Goal: Task Accomplishment & Management: Manage account settings

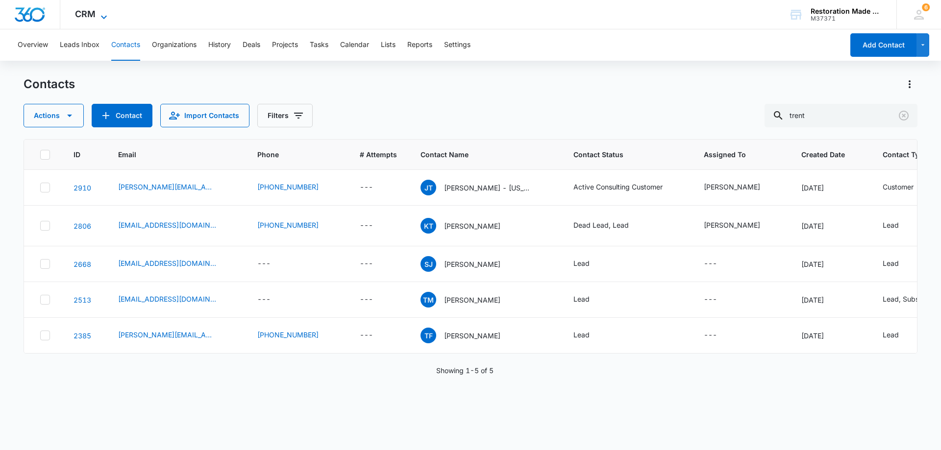
click at [104, 14] on icon at bounding box center [104, 17] width 12 height 12
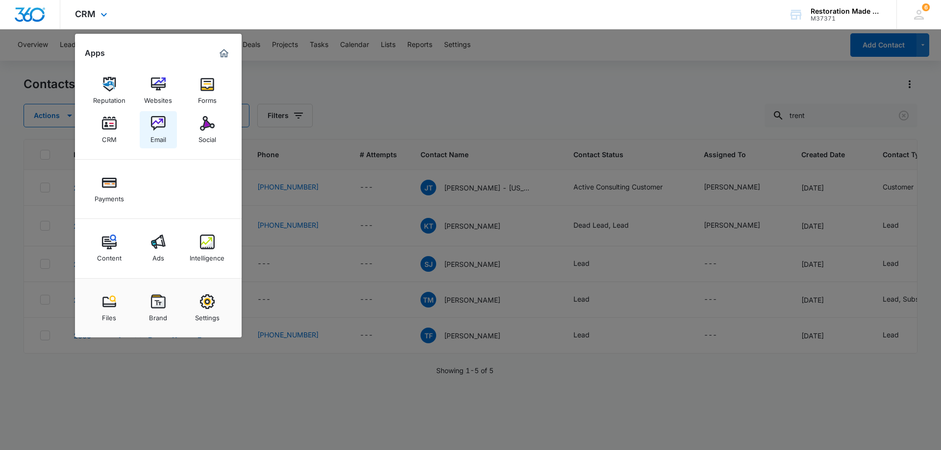
click at [162, 123] on img at bounding box center [158, 123] width 15 height 15
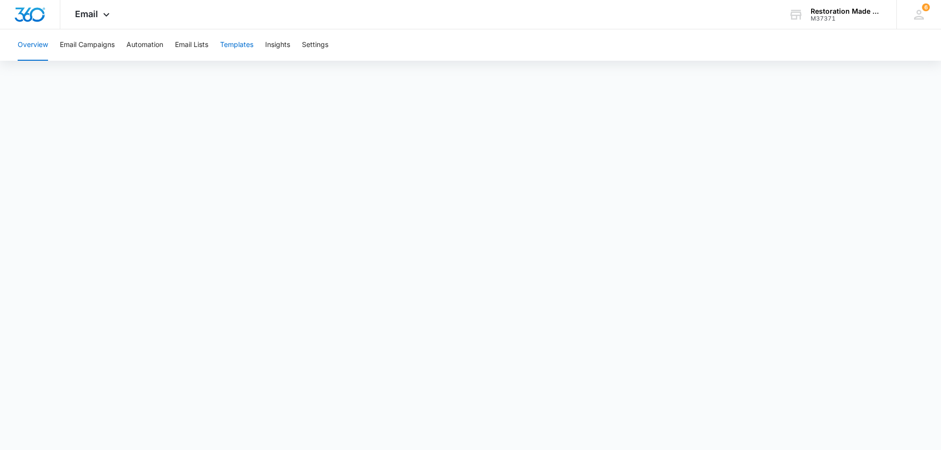
click at [245, 43] on button "Templates" at bounding box center [236, 44] width 33 height 31
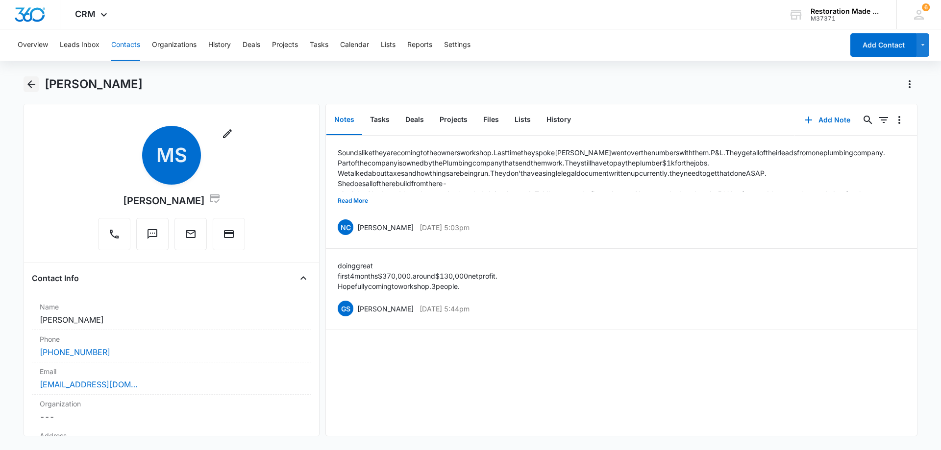
click at [33, 82] on icon "Back" at bounding box center [31, 84] width 12 height 12
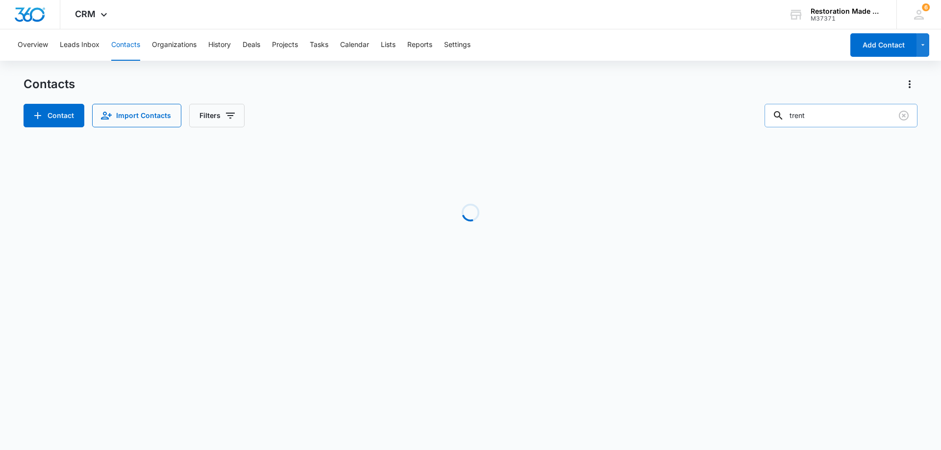
click at [827, 113] on input "trent" at bounding box center [840, 116] width 153 height 24
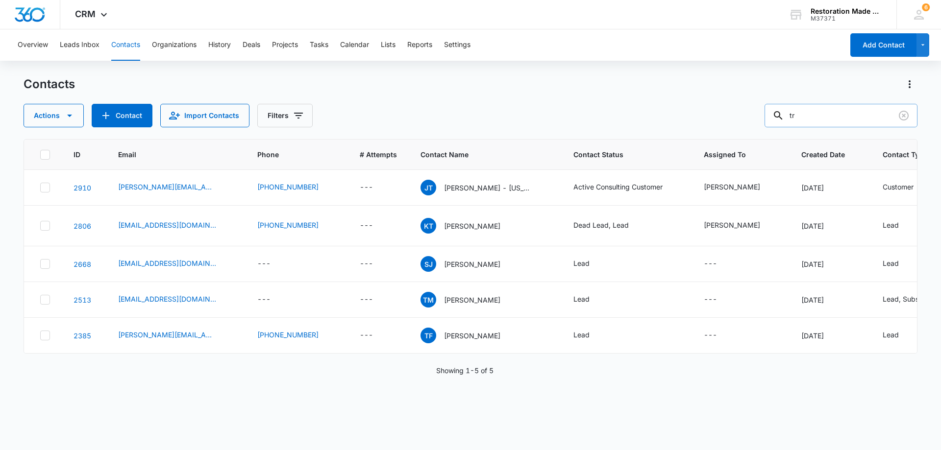
type input "t"
click at [134, 115] on button "Contact" at bounding box center [122, 116] width 61 height 24
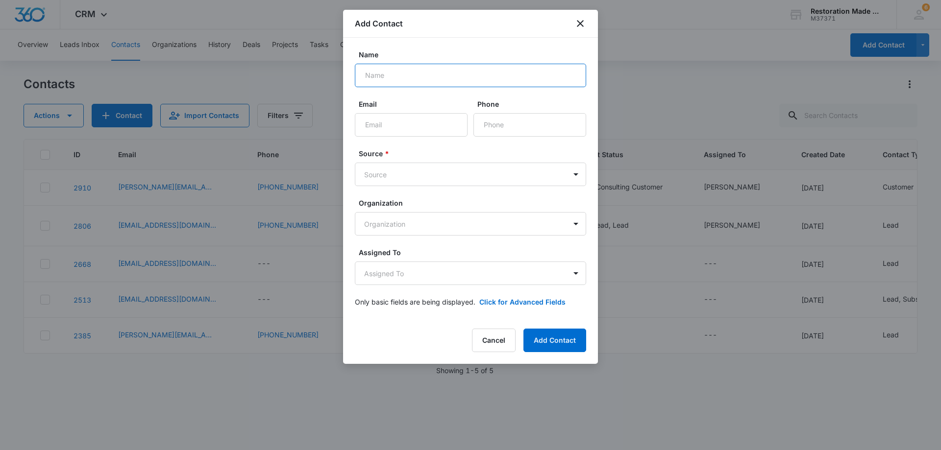
click at [419, 80] on input "Name" at bounding box center [470, 76] width 231 height 24
type input "[PERSON_NAME]-Best Option Restoration"
click at [439, 126] on input "Email" at bounding box center [411, 125] width 113 height 24
paste input "[EMAIL_ADDRESS][DOMAIN_NAME]"
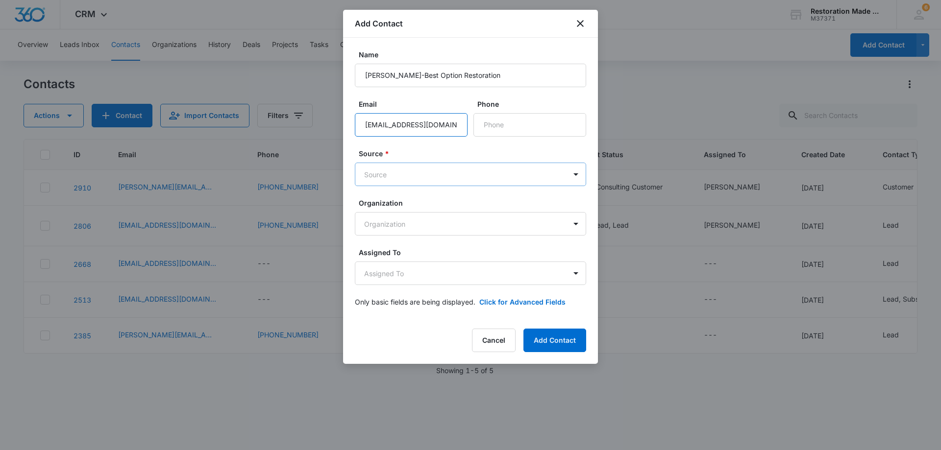
type input "[EMAIL_ADDRESS][DOMAIN_NAME]"
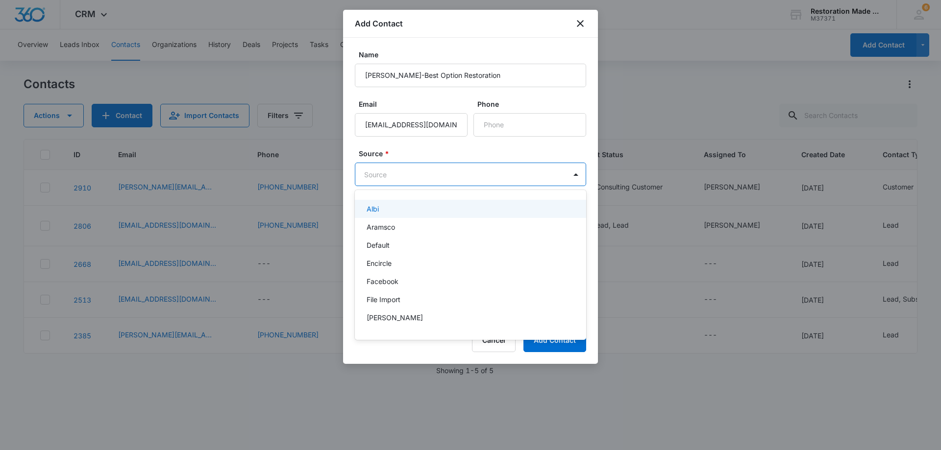
click at [408, 178] on body "CRM Apps Reputation Websites Forms CRM Email Social Payments Content Ads Intell…" at bounding box center [470, 225] width 941 height 450
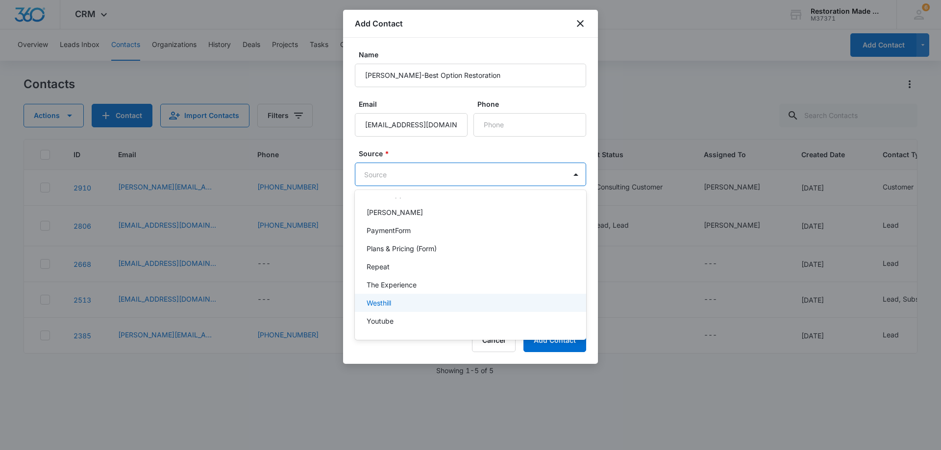
click at [390, 304] on p "Westhill" at bounding box center [379, 303] width 25 height 10
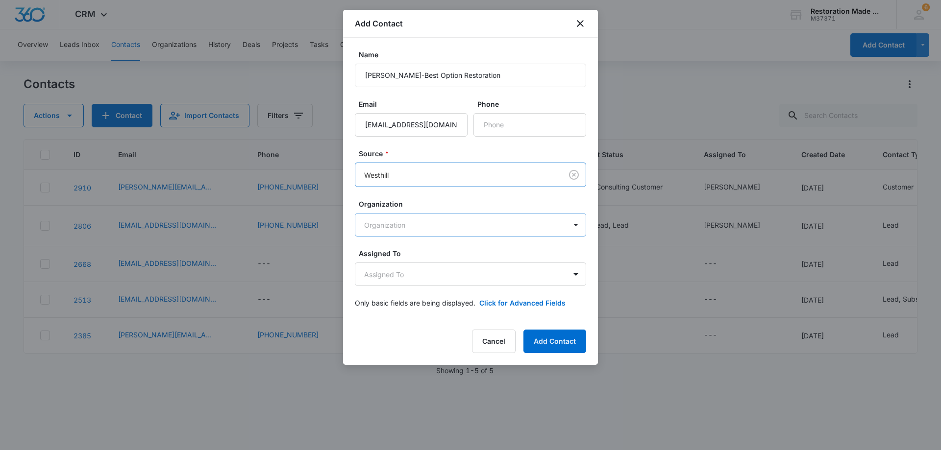
click at [419, 226] on body "CRM Apps Reputation Websites Forms CRM Email Social Payments Content Ads Intell…" at bounding box center [470, 225] width 941 height 450
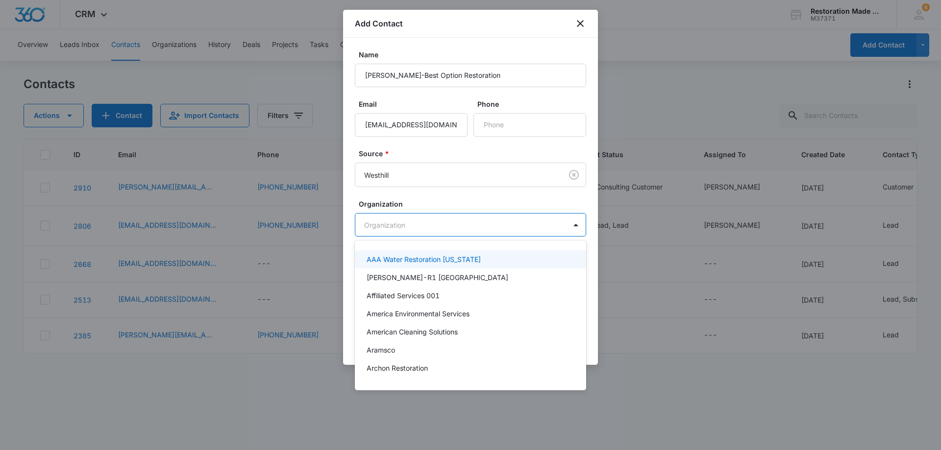
click at [418, 226] on div at bounding box center [470, 225] width 941 height 450
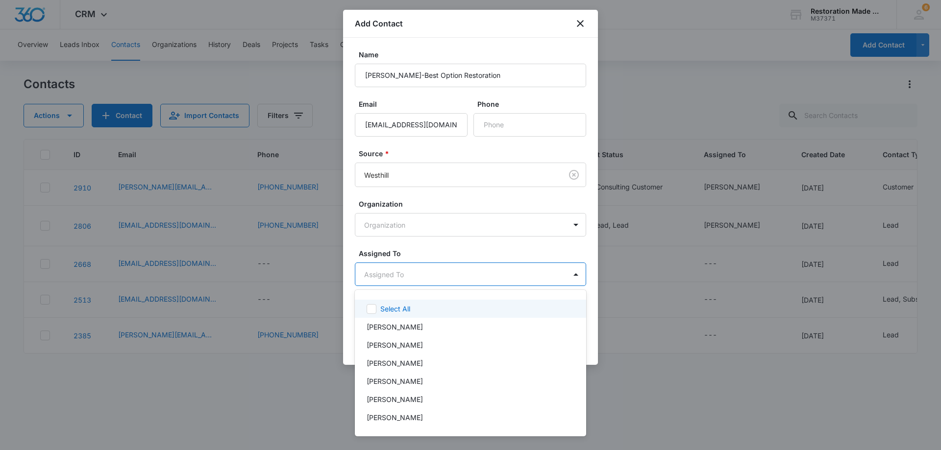
click at [429, 271] on body "CRM Apps Reputation Websites Forms CRM Email Social Payments Content Ads Intell…" at bounding box center [470, 225] width 941 height 450
click at [397, 416] on p "[PERSON_NAME]" at bounding box center [395, 418] width 56 height 10
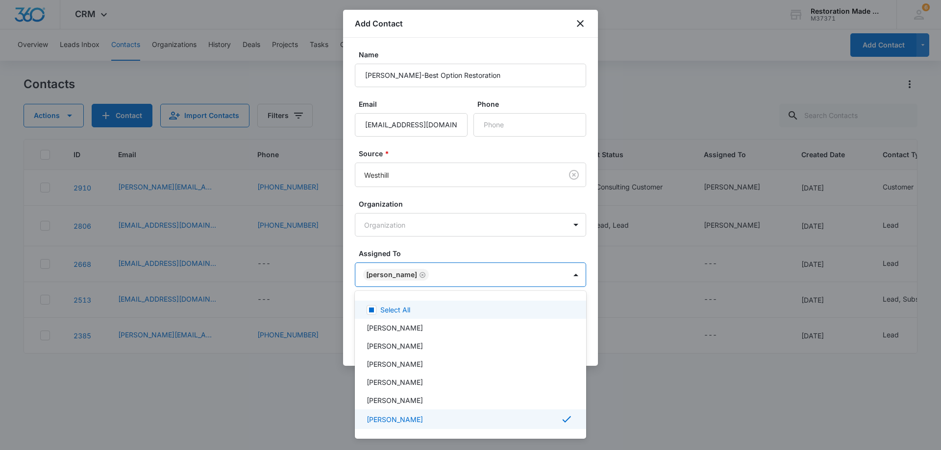
click at [453, 271] on div at bounding box center [470, 225] width 941 height 450
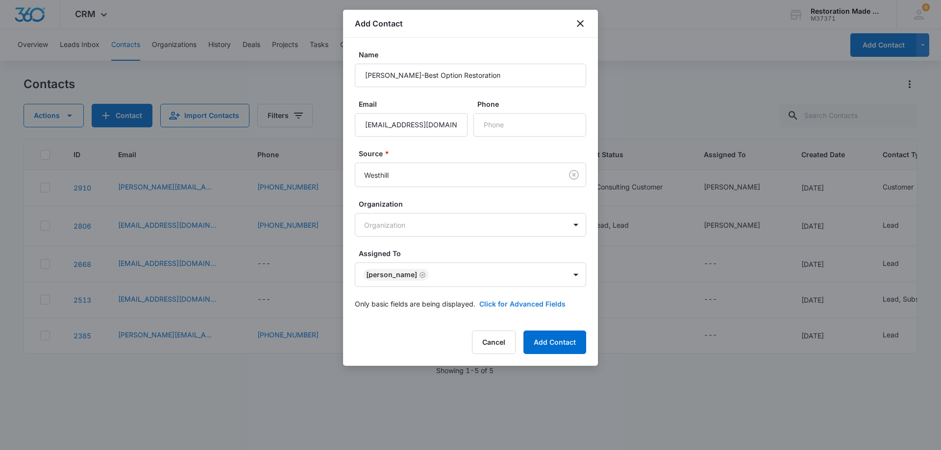
click at [518, 305] on button "Click for Advanced Fields" at bounding box center [522, 304] width 86 height 10
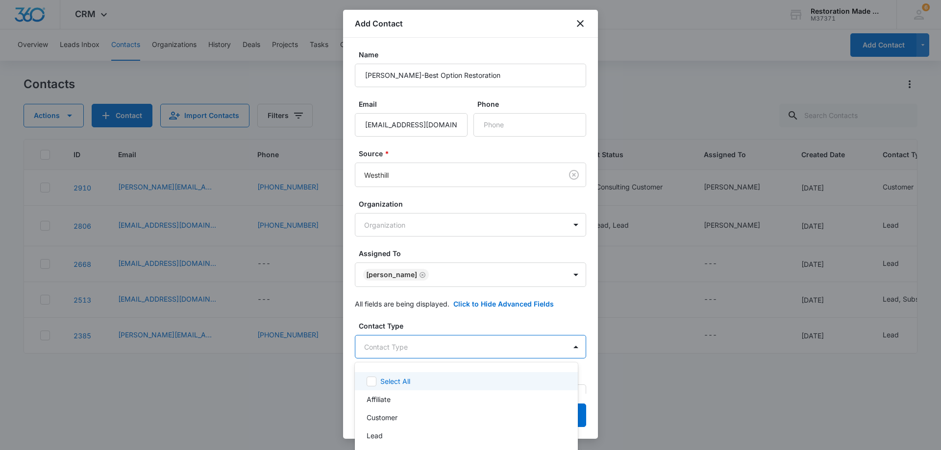
click at [431, 352] on body "CRM Apps Reputation Websites Forms CRM Email Social Payments Content Ads Intell…" at bounding box center [470, 225] width 941 height 450
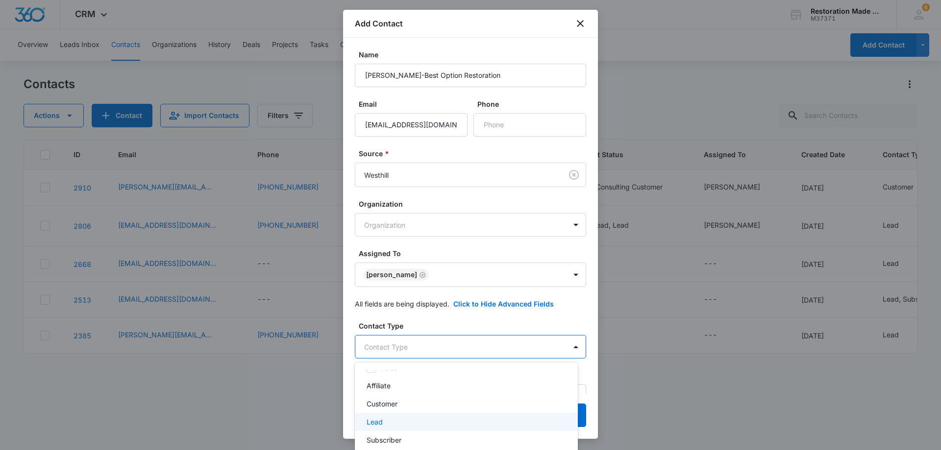
click at [382, 417] on div "Lead" at bounding box center [466, 422] width 223 height 18
click at [440, 347] on div at bounding box center [470, 225] width 941 height 450
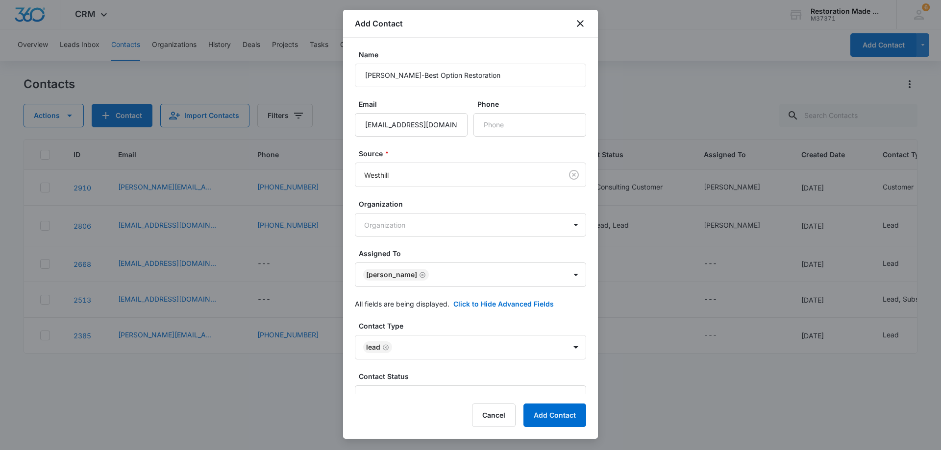
click at [439, 400] on div "Add Contact Name Spencer Taylor-Best Option Restoration Email info@bor-swsaltla…" at bounding box center [470, 224] width 255 height 429
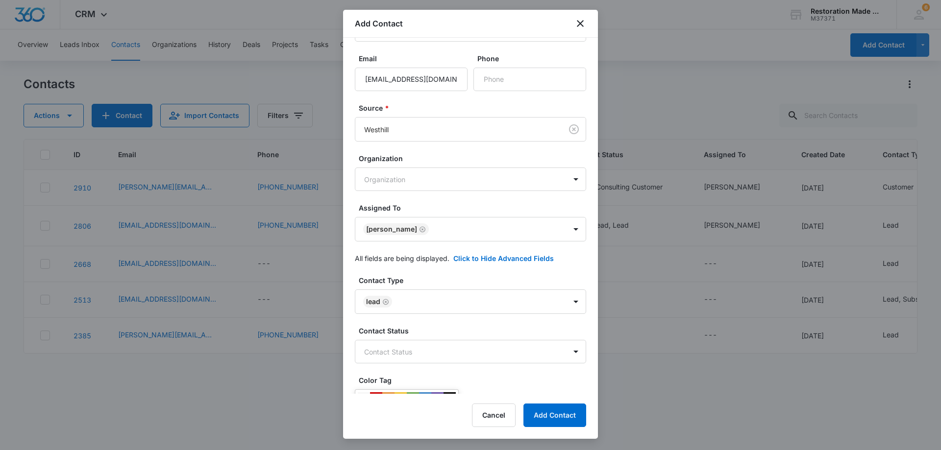
scroll to position [98, 0]
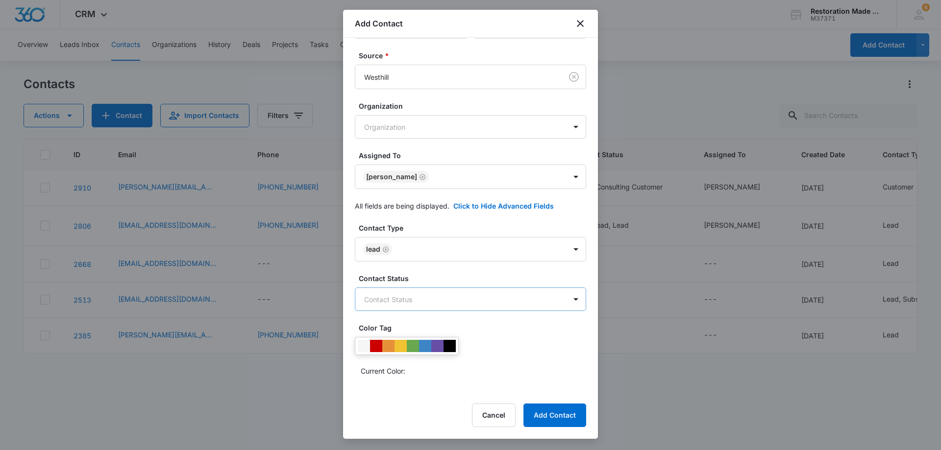
click at [447, 293] on body "CRM Apps Reputation Websites Forms CRM Email Social Payments Content Ads Intell…" at bounding box center [470, 225] width 941 height 450
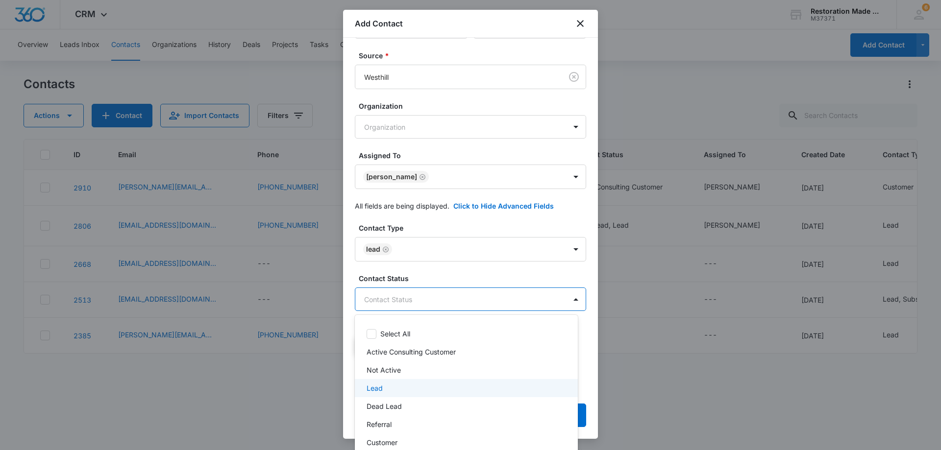
click at [380, 391] on p "Lead" at bounding box center [375, 388] width 16 height 10
click at [451, 299] on div at bounding box center [470, 225] width 941 height 450
click at [499, 298] on body "CRM Apps Reputation Websites Forms CRM Email Social Payments Content Ads Intell…" at bounding box center [470, 225] width 941 height 450
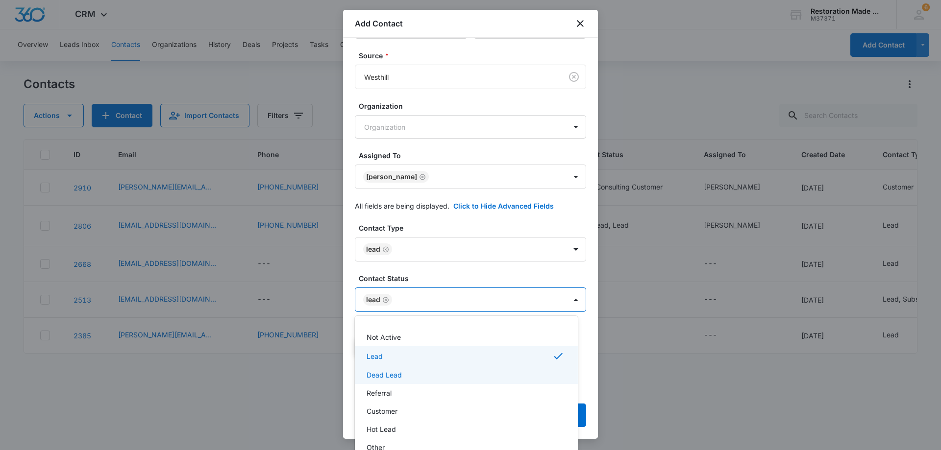
scroll to position [49, 0]
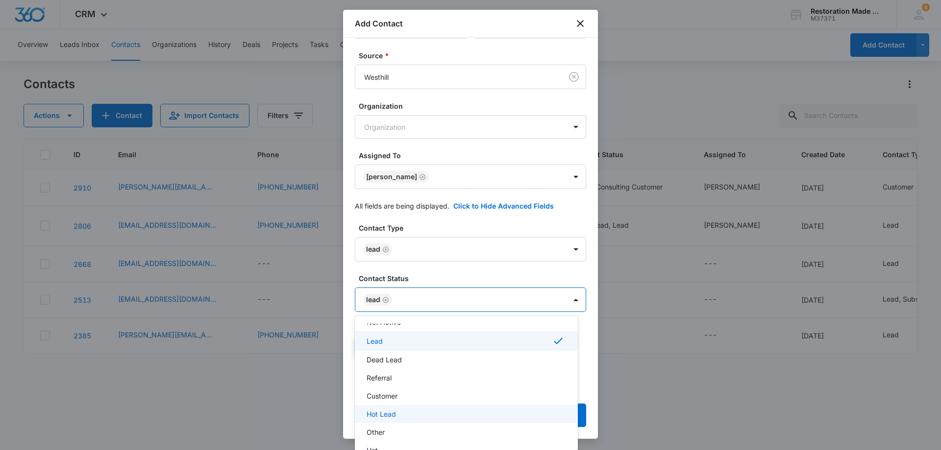
click at [384, 416] on p "Hot Lead" at bounding box center [381, 414] width 29 height 10
click at [455, 297] on div at bounding box center [470, 225] width 941 height 450
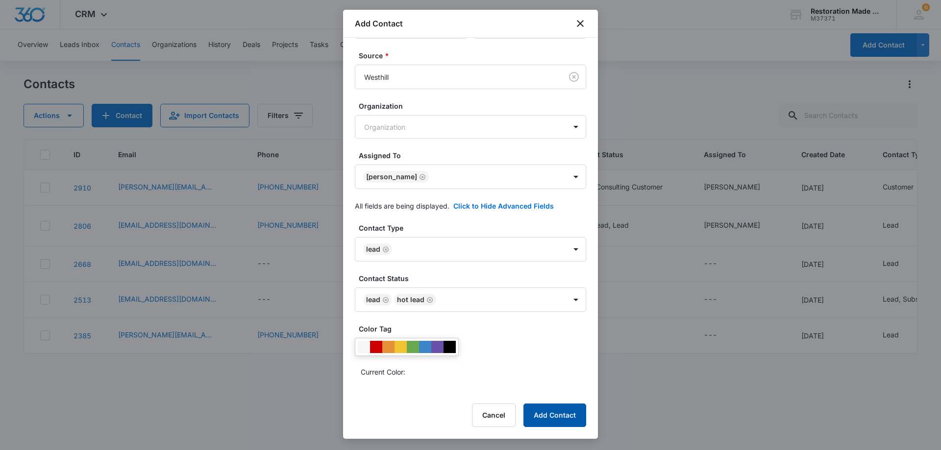
click at [557, 417] on button "Add Contact" at bounding box center [554, 416] width 63 height 24
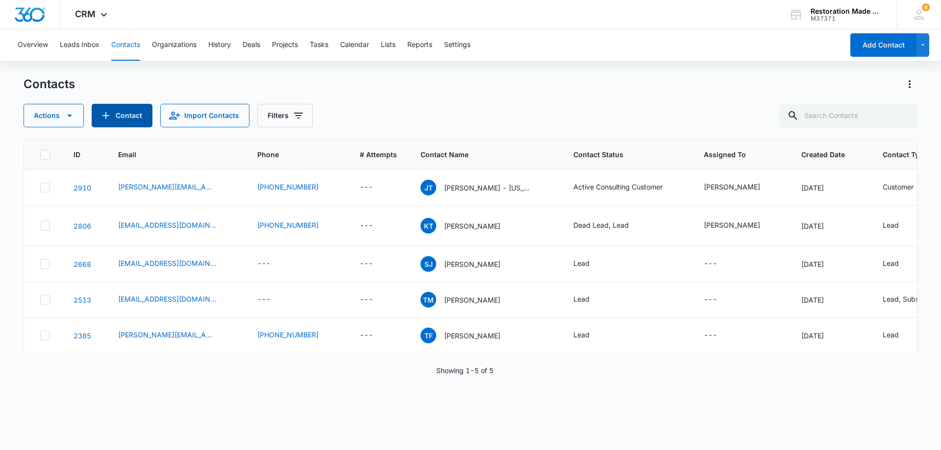
click at [123, 113] on button "Contact" at bounding box center [122, 116] width 61 height 24
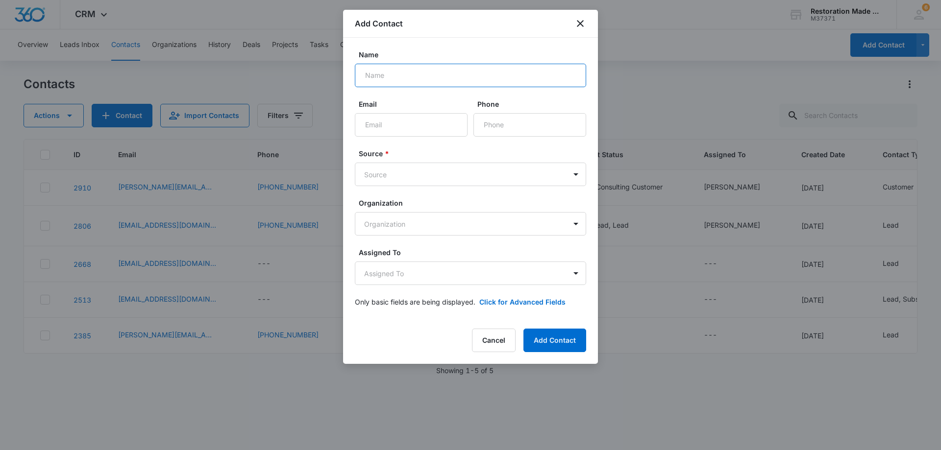
click at [435, 78] on input "Name" at bounding box center [470, 76] width 231 height 24
click at [402, 77] on input "Tim" at bounding box center [470, 76] width 231 height 24
type input "[PERSON_NAME]"
click at [402, 123] on input "Email" at bounding box center [411, 125] width 113 height 24
paste input "[EMAIL_ADDRESS][DOMAIN_NAME]"
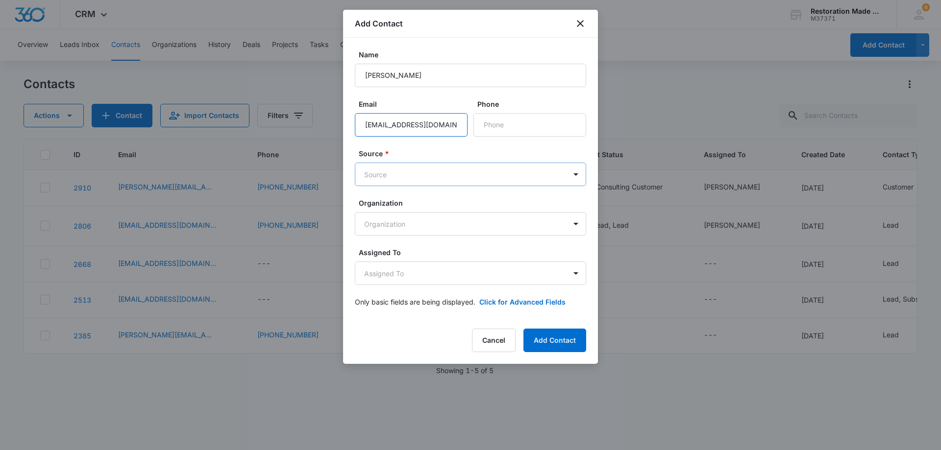
type input "[EMAIL_ADDRESS][DOMAIN_NAME]"
click at [402, 174] on body "CRM Apps Reputation Websites Forms CRM Email Social Payments Content Ads Intell…" at bounding box center [470, 225] width 941 height 450
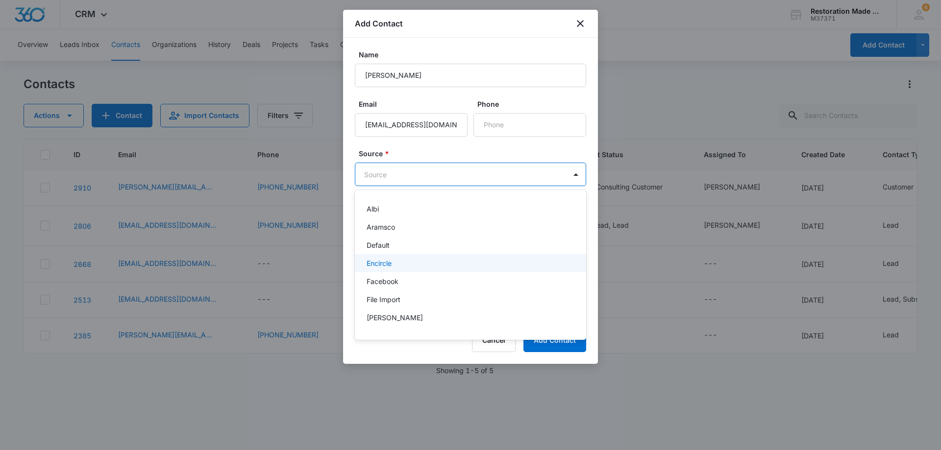
scroll to position [196, 0]
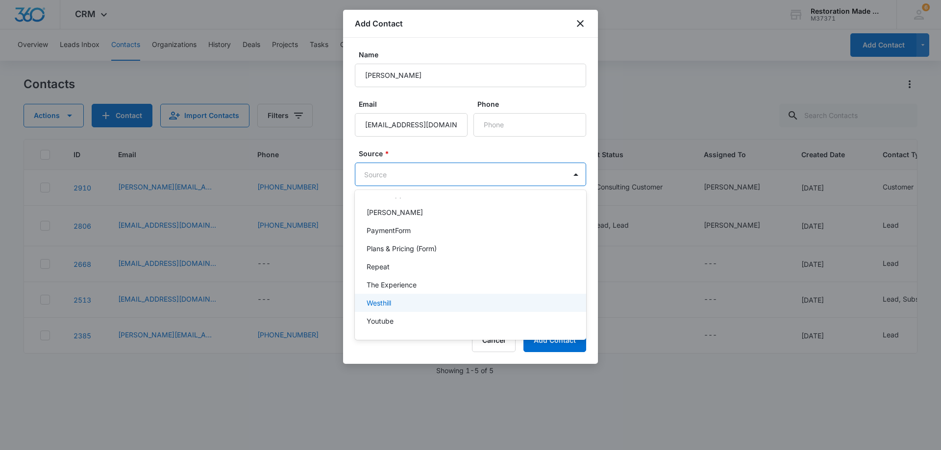
click at [386, 302] on p "Westhill" at bounding box center [379, 303] width 25 height 10
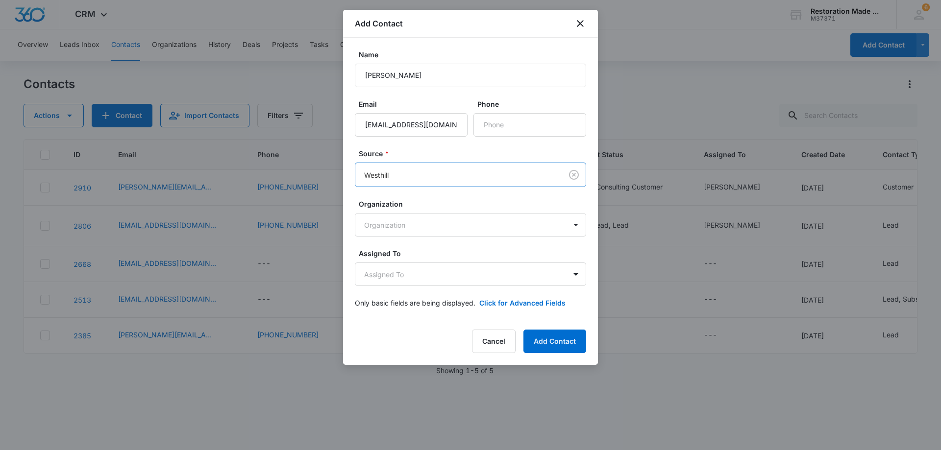
click at [415, 173] on body "CRM Apps Reputation Websites Forms CRM Email Social Payments Content Ads Intell…" at bounding box center [470, 225] width 941 height 450
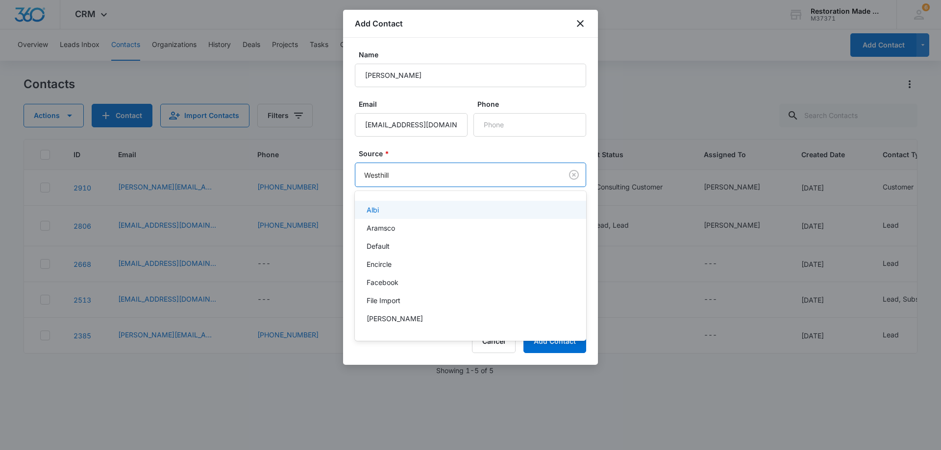
click at [420, 174] on div at bounding box center [470, 225] width 941 height 450
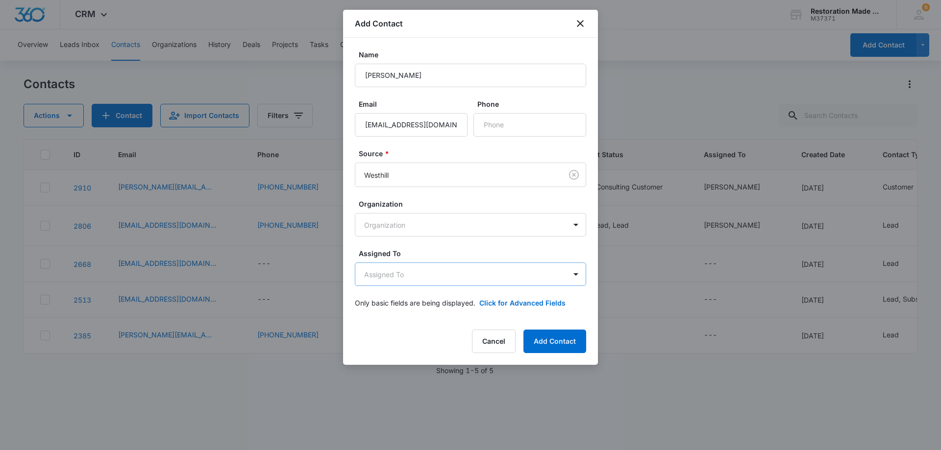
click at [433, 272] on body "CRM Apps Reputation Websites Forms CRM Email Social Payments Content Ads Intell…" at bounding box center [470, 225] width 941 height 450
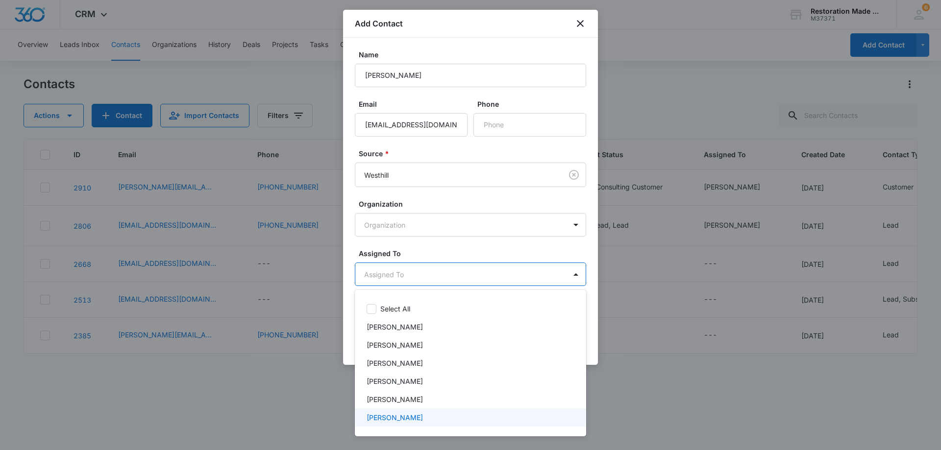
click at [387, 417] on p "[PERSON_NAME]" at bounding box center [395, 418] width 56 height 10
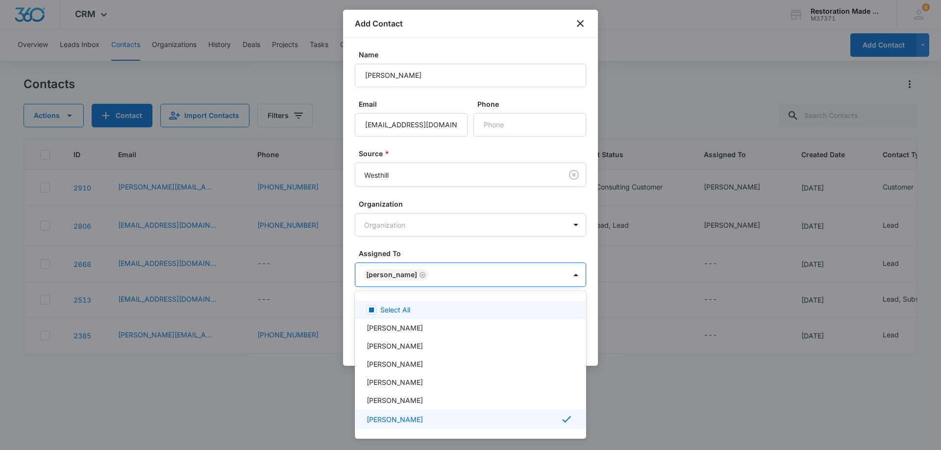
click at [447, 269] on div at bounding box center [470, 225] width 941 height 450
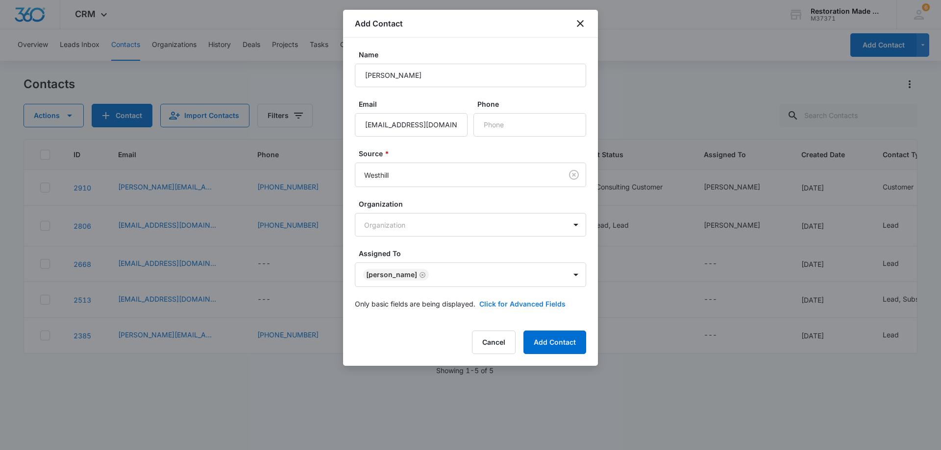
click at [520, 306] on button "Click for Advanced Fields" at bounding box center [522, 304] width 86 height 10
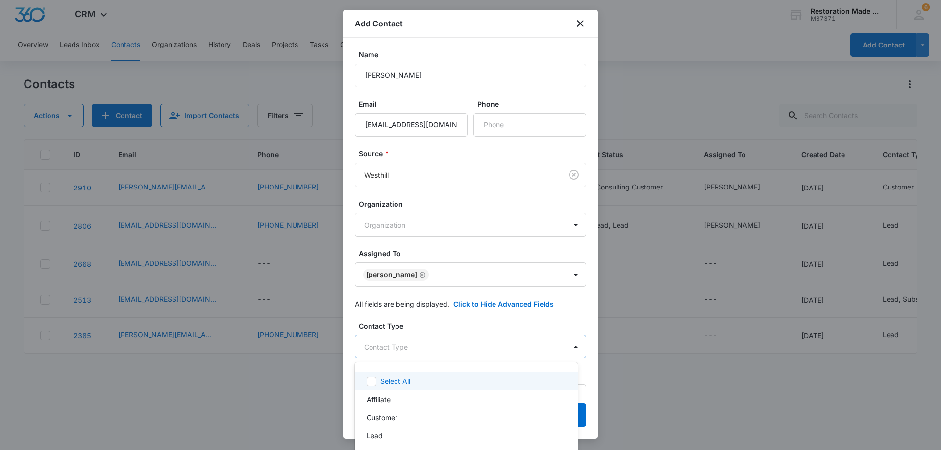
click at [466, 354] on body "CRM Apps Reputation Websites Forms CRM Email Social Payments Content Ads Intell…" at bounding box center [470, 225] width 941 height 450
click at [394, 435] on div "Lead" at bounding box center [465, 436] width 197 height 10
click at [433, 347] on div at bounding box center [470, 225] width 941 height 450
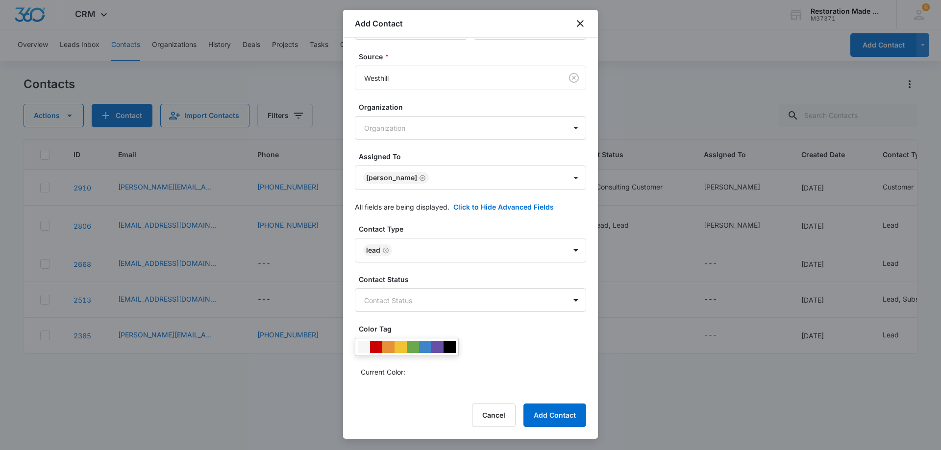
scroll to position [98, 0]
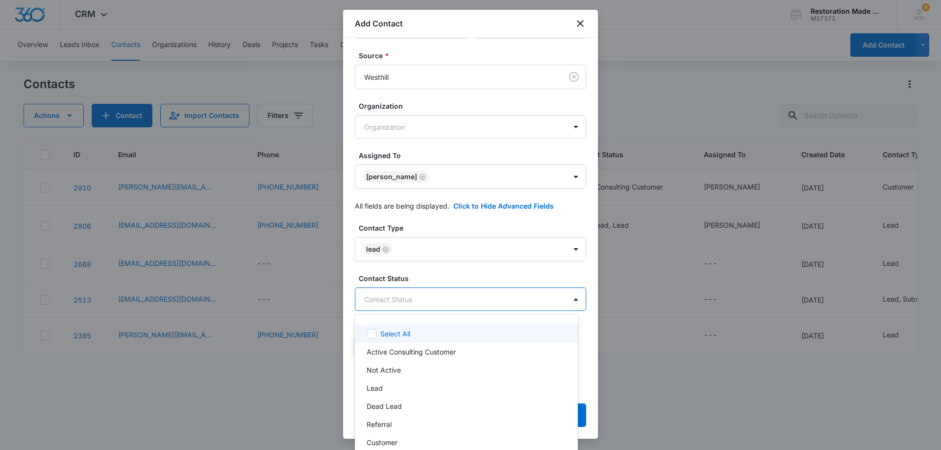
click at [415, 302] on body "CRM Apps Reputation Websites Forms CRM Email Social Payments Content Ads Intell…" at bounding box center [470, 225] width 941 height 450
click at [384, 392] on div "Lead" at bounding box center [465, 388] width 197 height 10
click at [445, 298] on div at bounding box center [470, 225] width 941 height 450
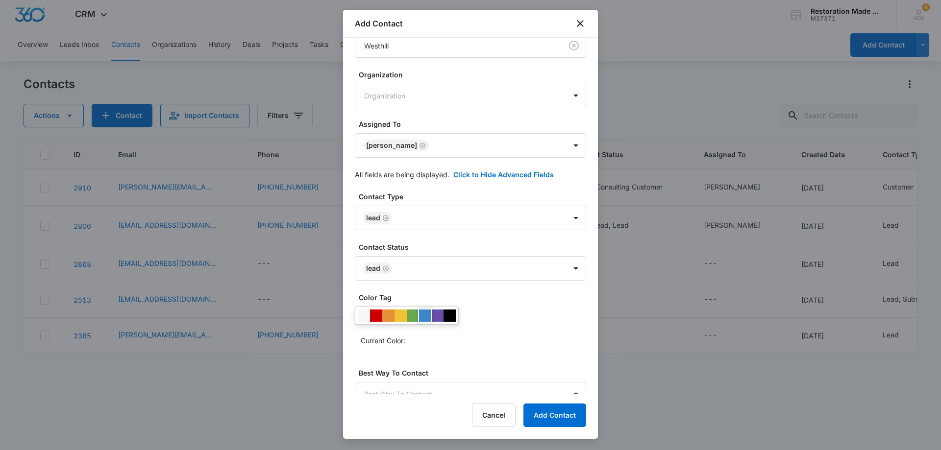
scroll to position [147, 0]
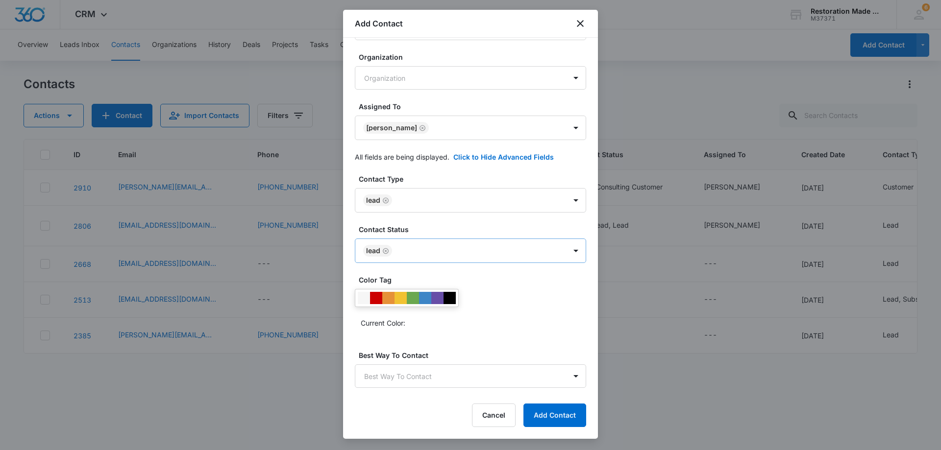
click at [437, 259] on body "CRM Apps Reputation Websites Forms CRM Email Social Payments Content Ads Intell…" at bounding box center [470, 225] width 941 height 450
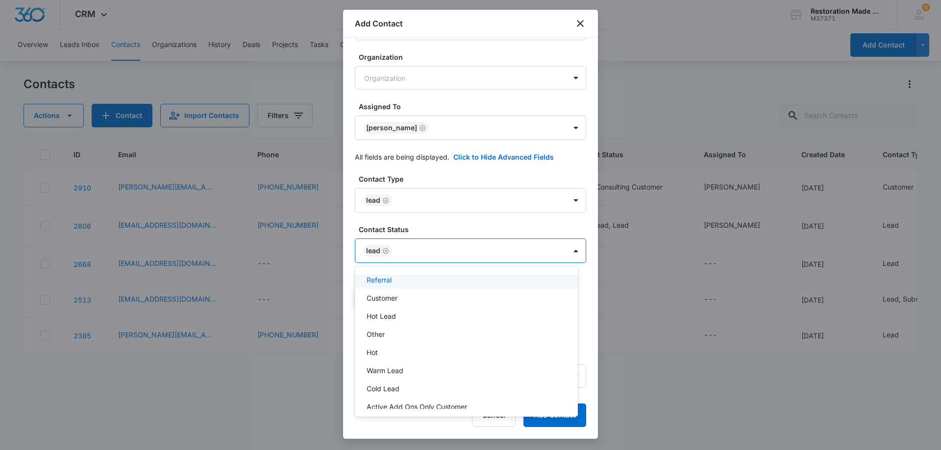
scroll to position [125, 0]
click at [381, 292] on p "Hot Lead" at bounding box center [381, 289] width 29 height 10
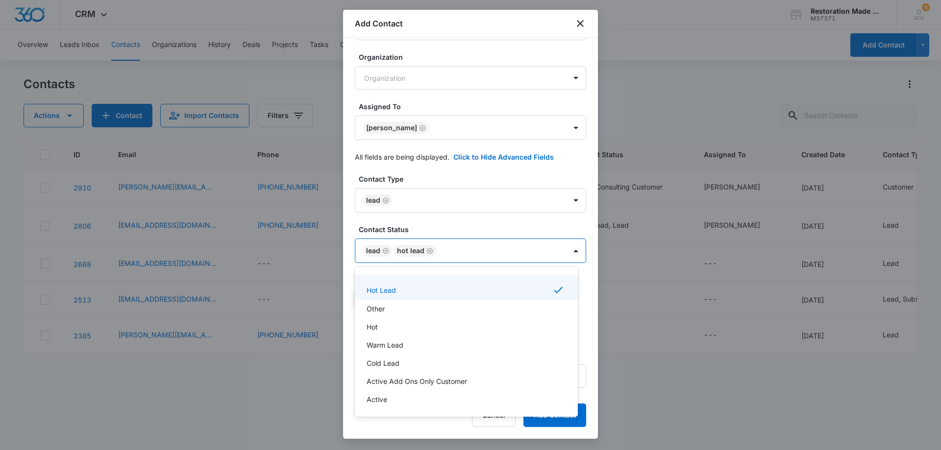
click at [453, 252] on div at bounding box center [470, 225] width 941 height 450
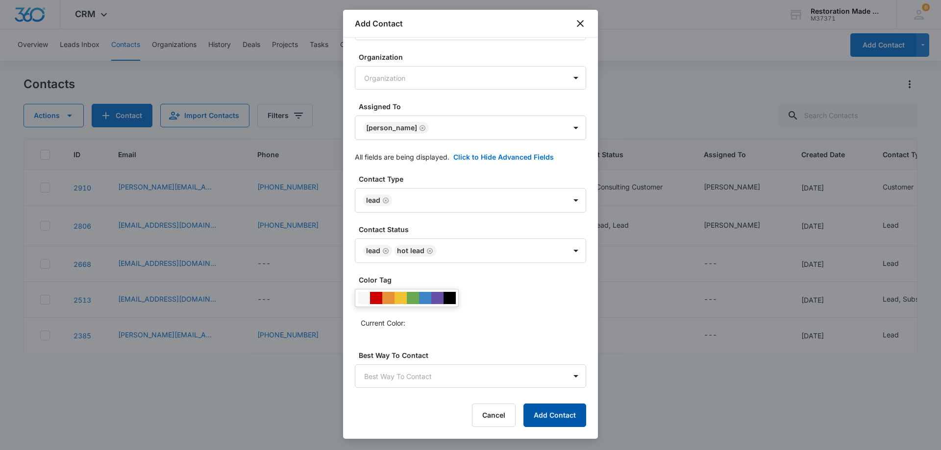
click at [547, 413] on button "Add Contact" at bounding box center [554, 416] width 63 height 24
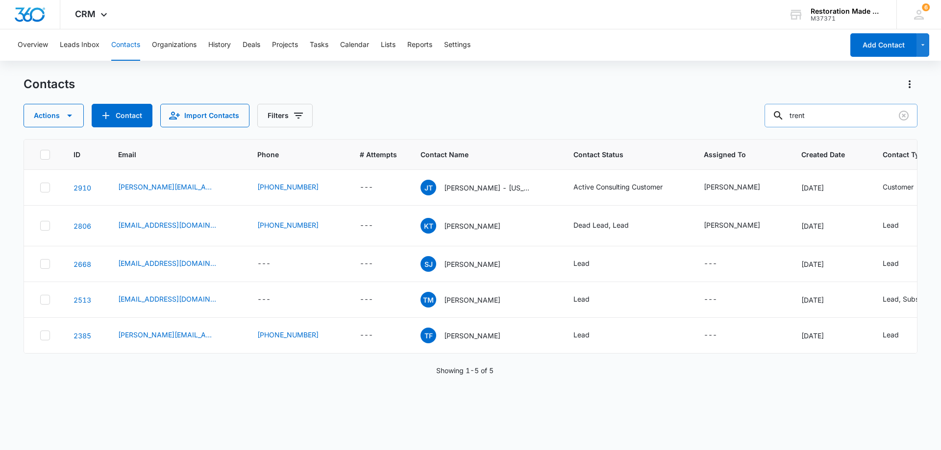
click at [828, 117] on input "trent" at bounding box center [840, 116] width 153 height 24
type input "[PERSON_NAME]"
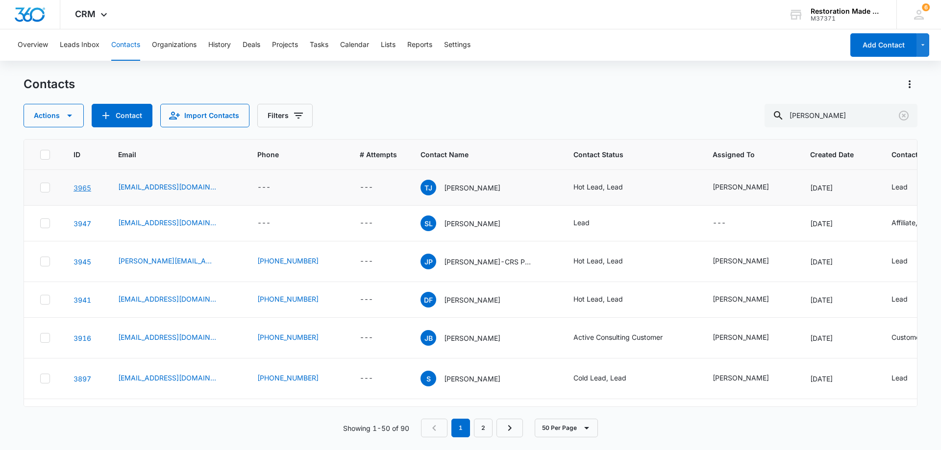
click at [80, 185] on link "3965" at bounding box center [83, 188] width 18 height 8
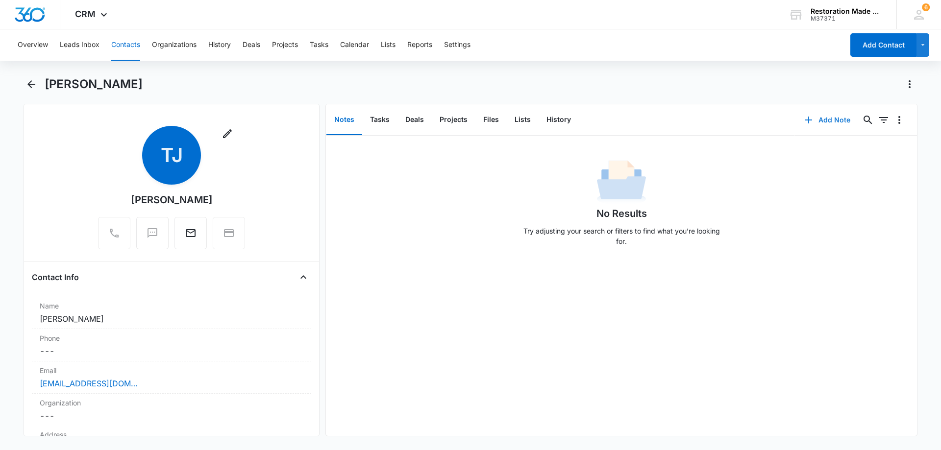
click at [840, 120] on button "Add Note" at bounding box center [827, 120] width 65 height 24
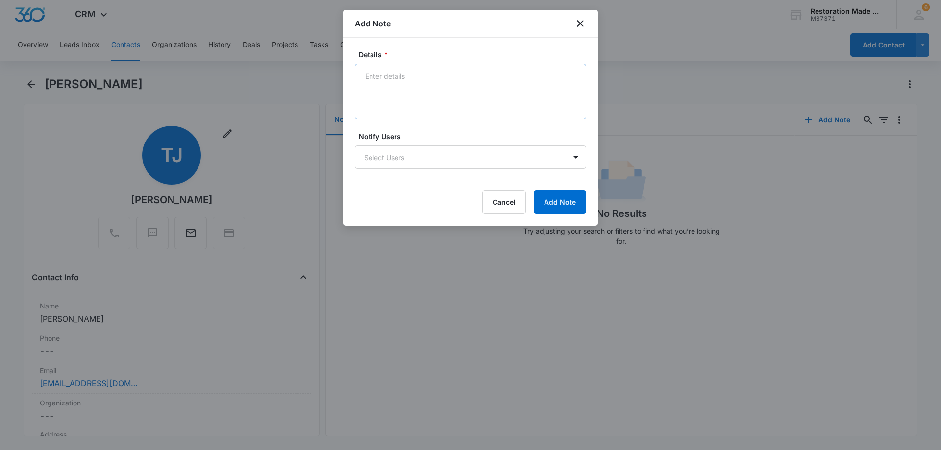
click at [467, 99] on textarea "Details *" at bounding box center [470, 92] width 231 height 56
type textarea "owns an environmental testing company. looking at getting into MItigation"
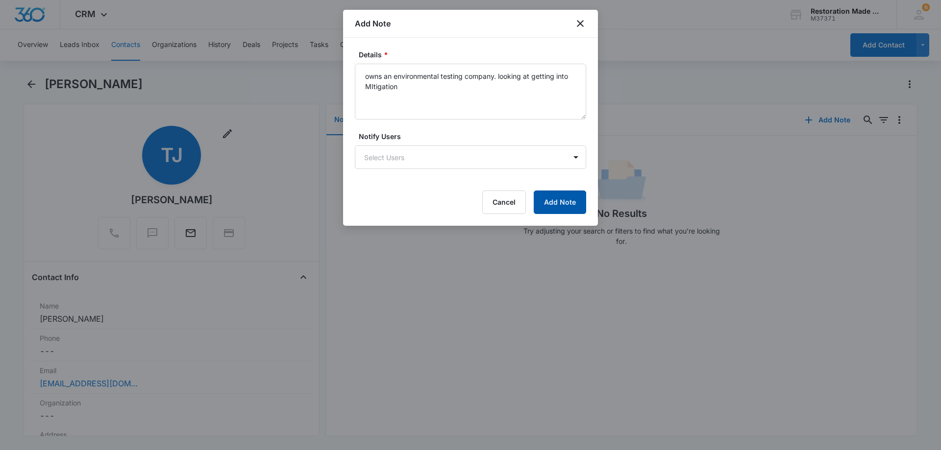
click at [568, 199] on button "Add Note" at bounding box center [560, 203] width 52 height 24
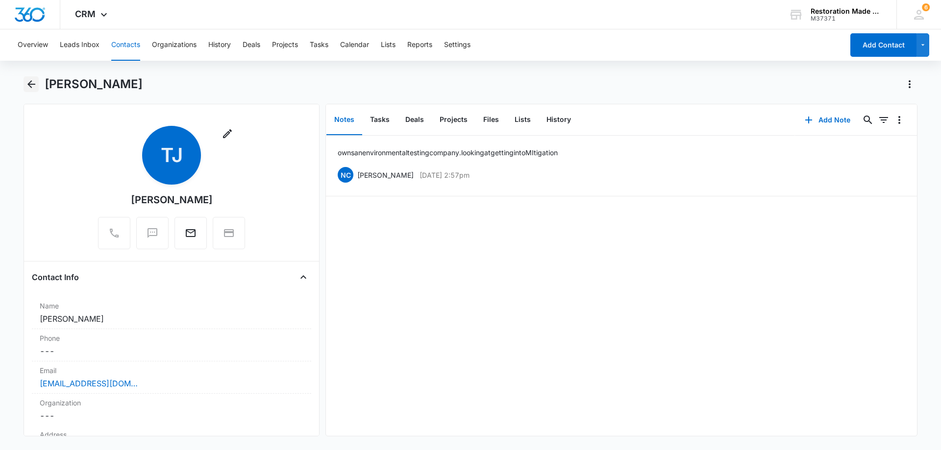
click at [33, 86] on icon "Back" at bounding box center [31, 84] width 12 height 12
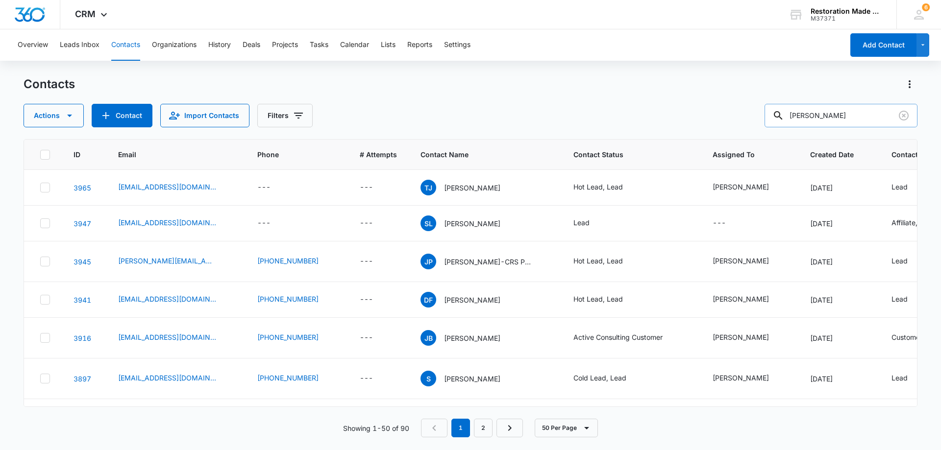
click at [864, 114] on input "[PERSON_NAME]" at bounding box center [840, 116] width 153 height 24
type input "t"
type input "[PERSON_NAME]"
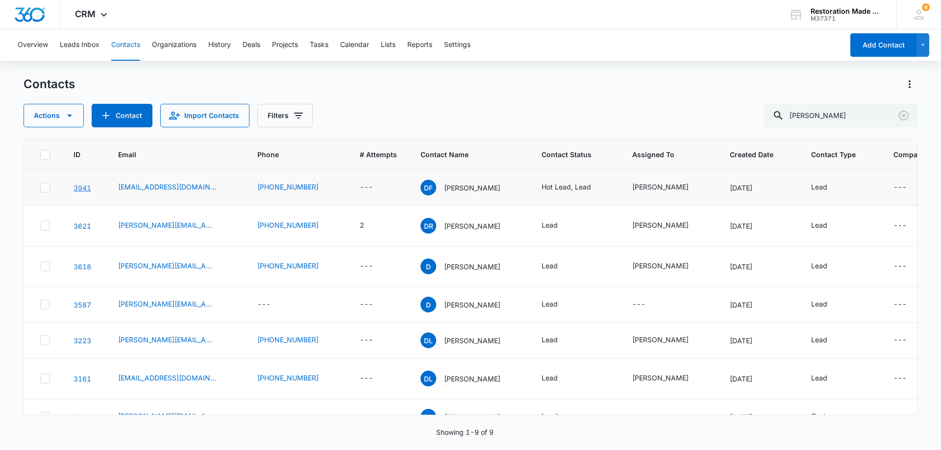
click at [83, 192] on link "3941" at bounding box center [83, 188] width 18 height 8
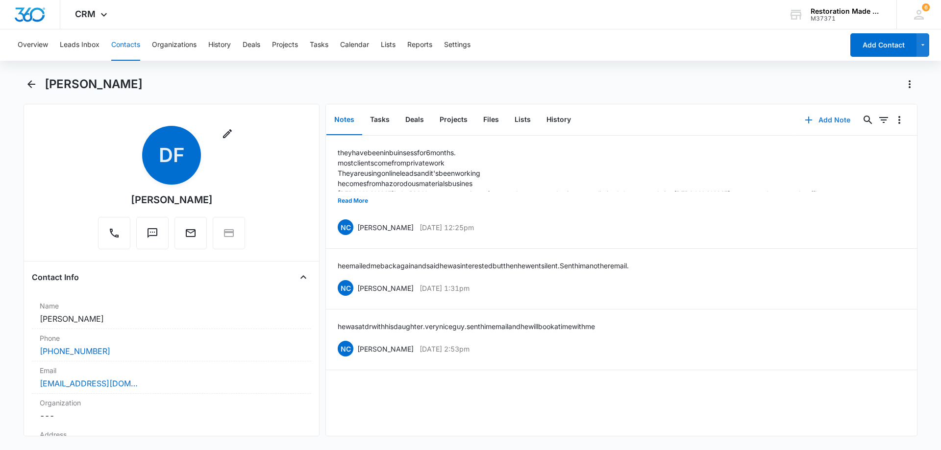
click at [830, 121] on button "Add Note" at bounding box center [827, 120] width 65 height 24
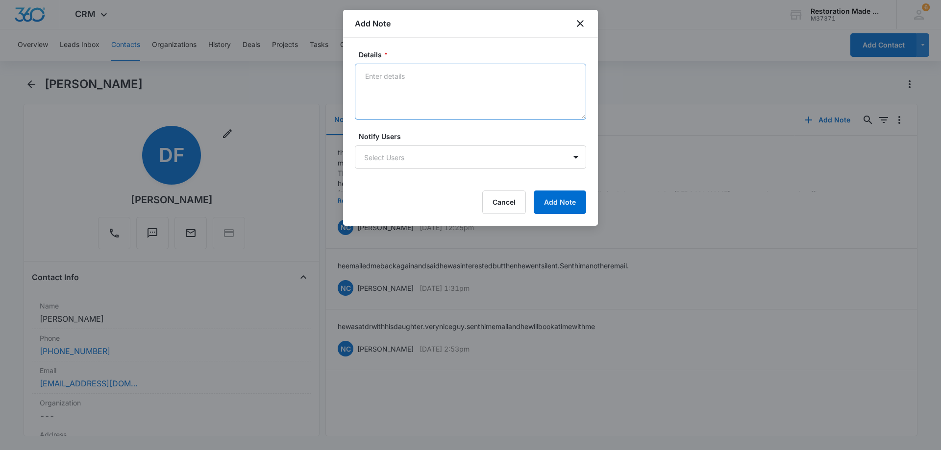
click at [481, 100] on textarea "Details *" at bounding box center [470, 92] width 231 height 56
paste textarea "Thank you for getting this to us [PERSON_NAME]. [PERSON_NAME] and I had the opp…"
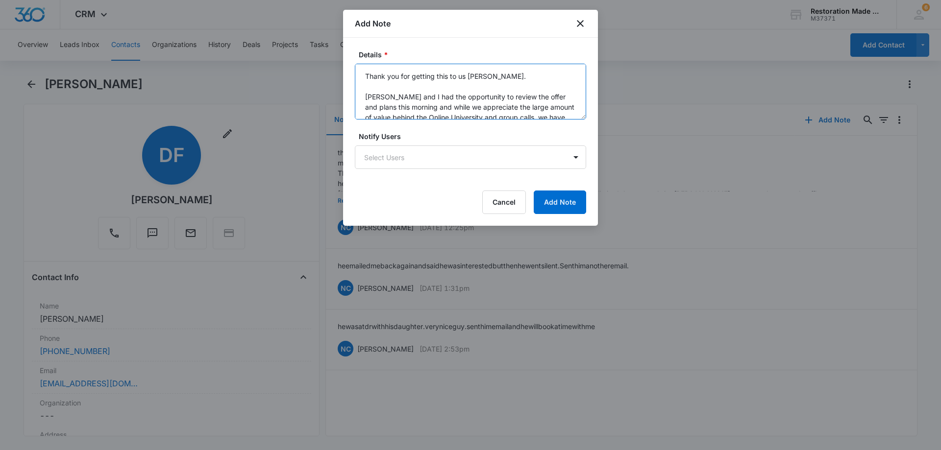
scroll to position [136, 0]
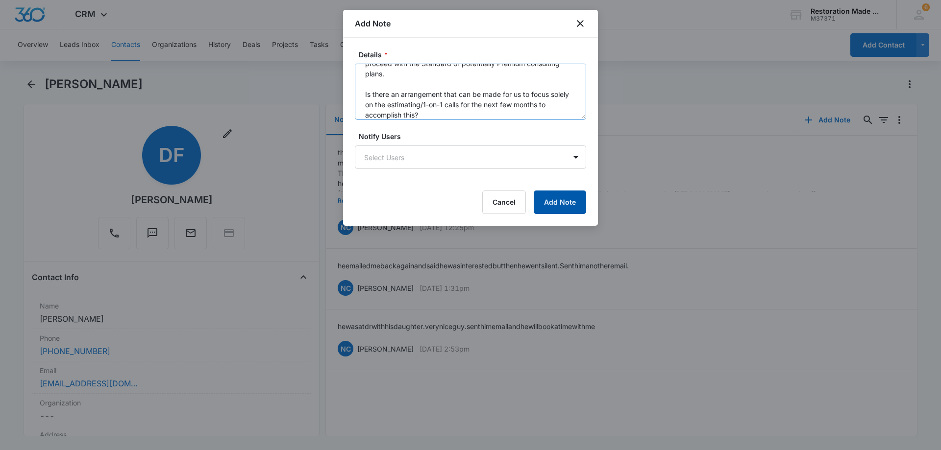
type textarea "Thank you for getting this to us [PERSON_NAME]. [PERSON_NAME] and I had the opp…"
click at [570, 202] on button "Add Note" at bounding box center [560, 203] width 52 height 24
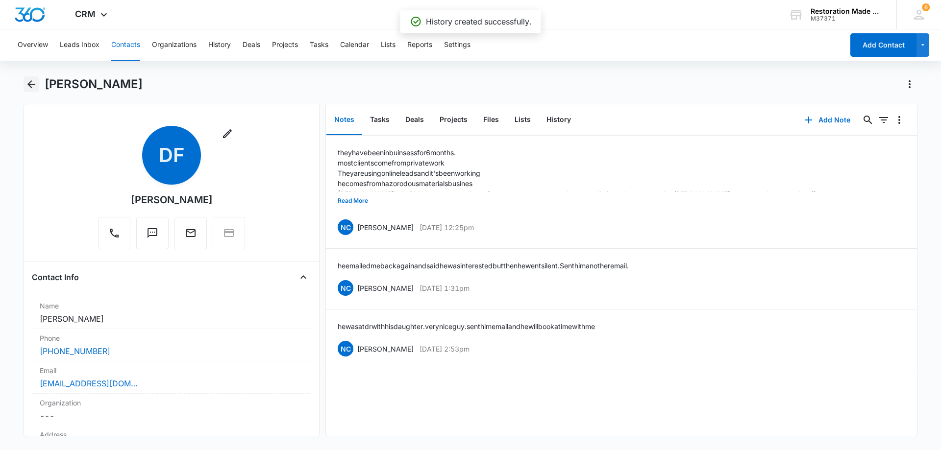
click at [30, 87] on icon "Back" at bounding box center [31, 84] width 8 height 8
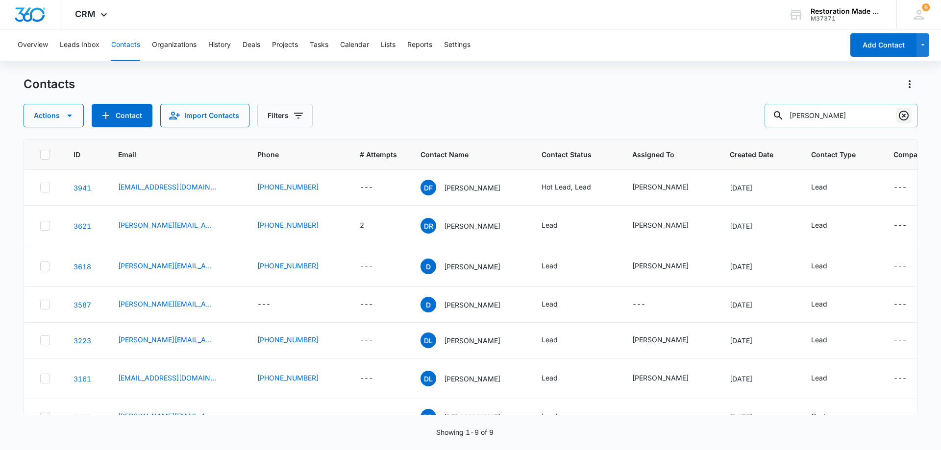
click at [902, 119] on icon "Clear" at bounding box center [904, 116] width 12 height 12
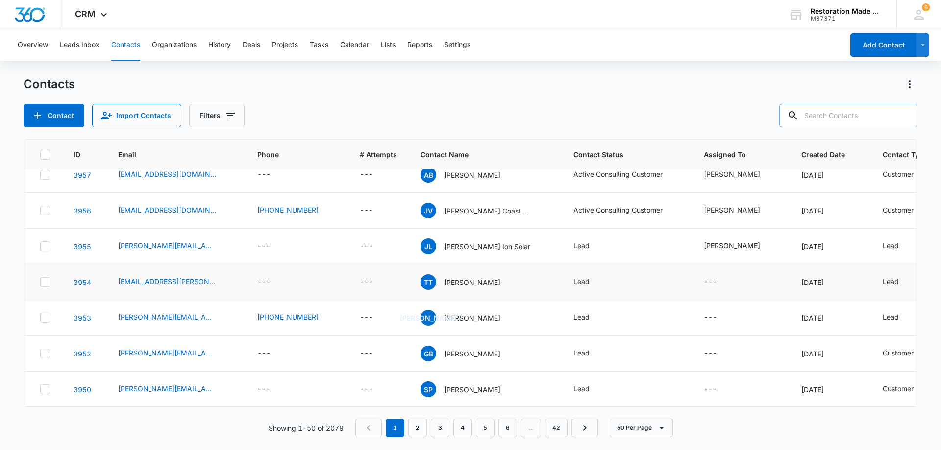
scroll to position [245, 0]
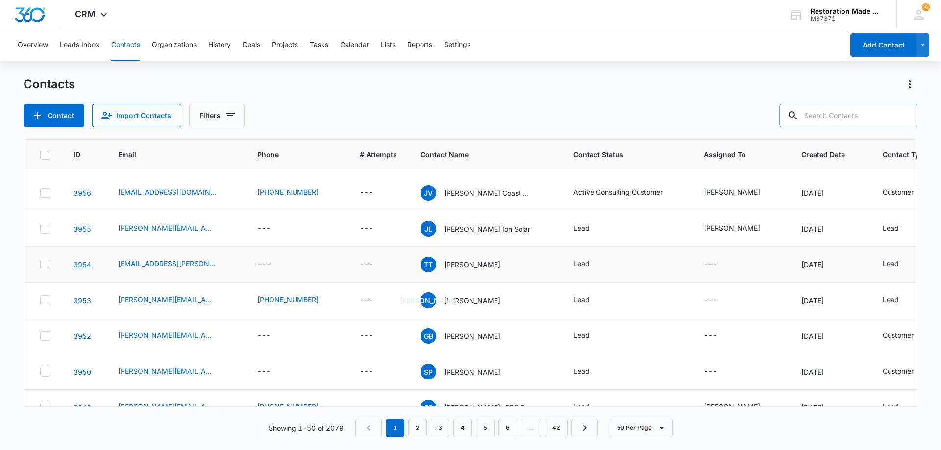
click at [84, 263] on link "3954" at bounding box center [83, 265] width 18 height 8
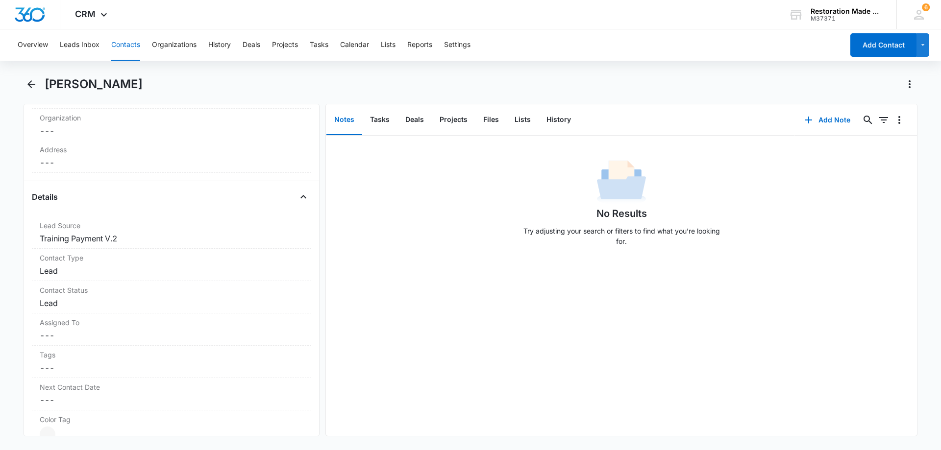
scroll to position [294, 0]
click at [134, 293] on dd "Cancel Save Changes Lead" at bounding box center [172, 296] width 264 height 12
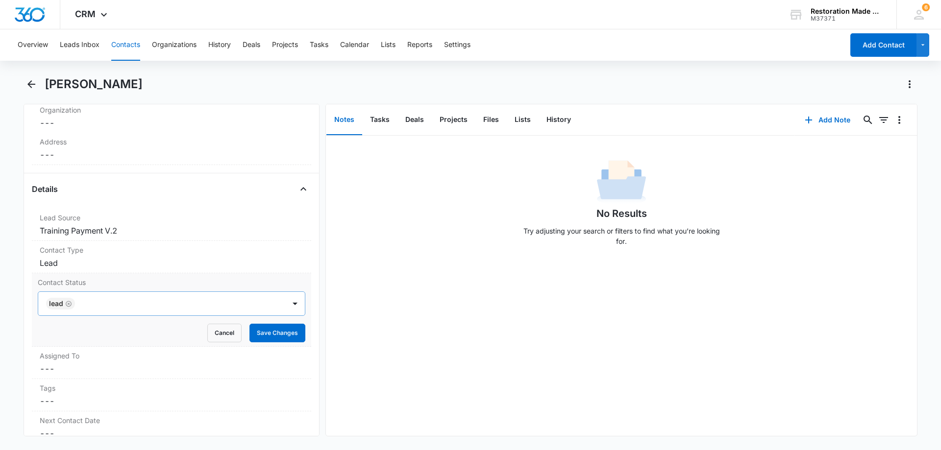
click at [172, 307] on div at bounding box center [175, 304] width 195 height 14
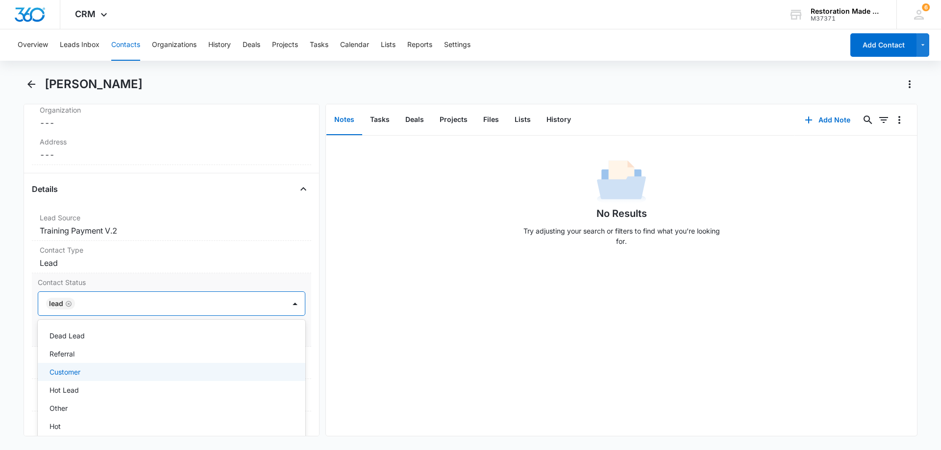
scroll to position [98, 0]
click at [73, 371] on p "Hot Lead" at bounding box center [63, 369] width 29 height 10
click at [133, 300] on div at bounding box center [197, 304] width 150 height 14
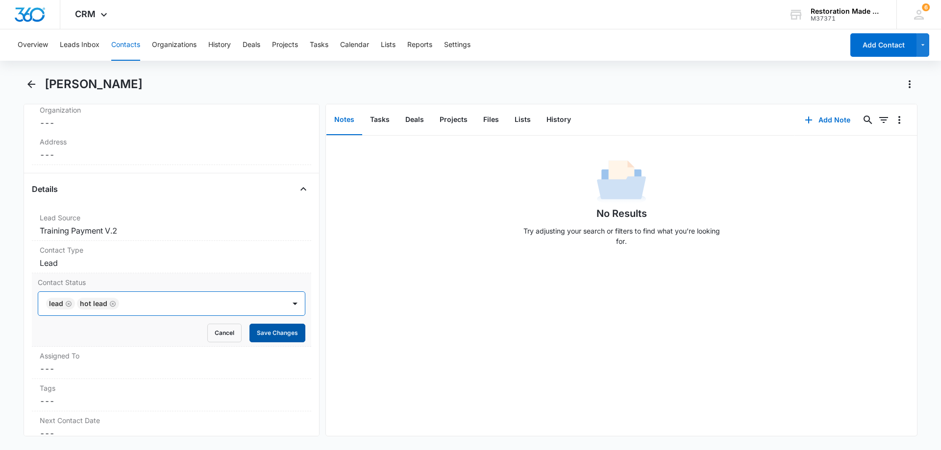
click at [258, 331] on button "Save Changes" at bounding box center [277, 333] width 56 height 19
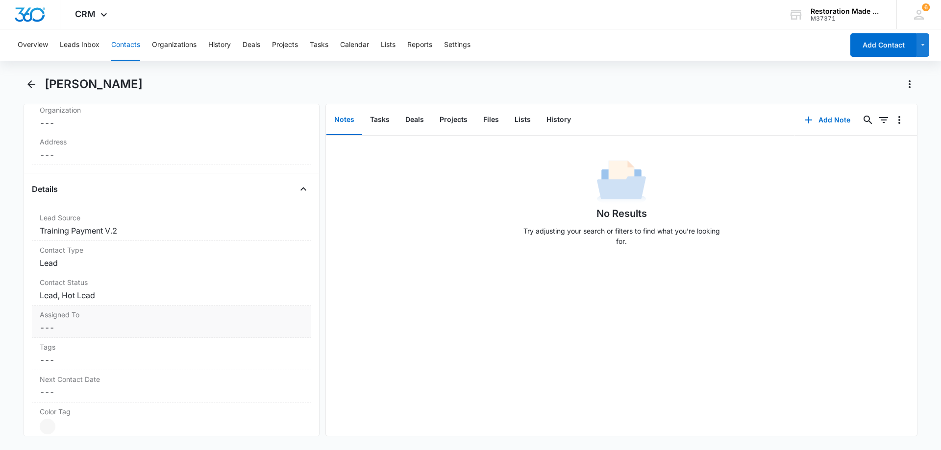
click at [174, 324] on dd "Cancel Save Changes ---" at bounding box center [172, 328] width 264 height 12
click at [287, 337] on div at bounding box center [295, 336] width 16 height 16
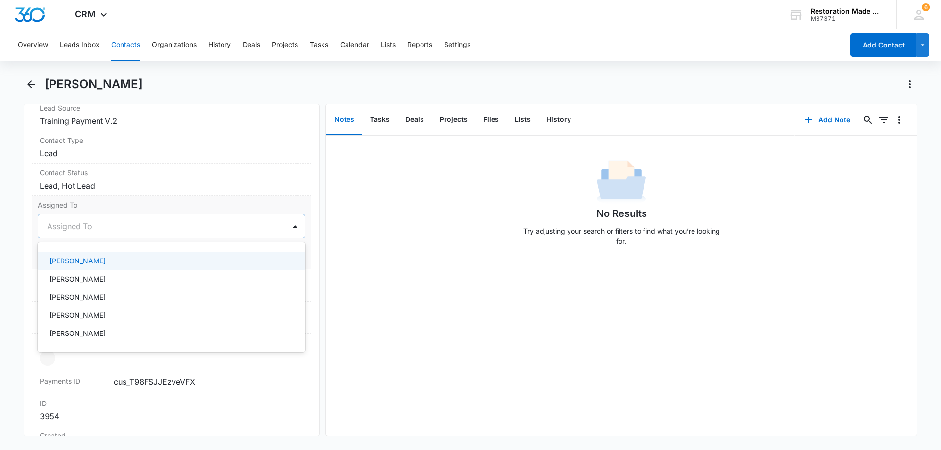
scroll to position [423, 0]
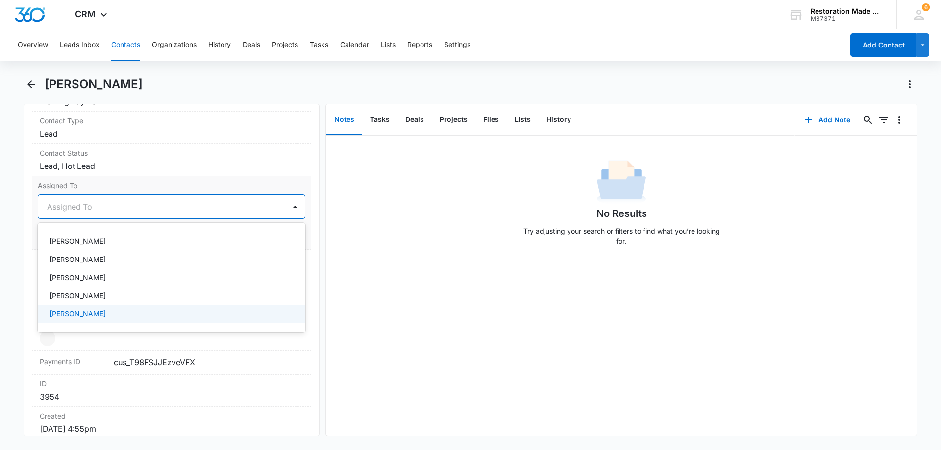
click at [76, 316] on p "[PERSON_NAME]" at bounding box center [77, 314] width 56 height 10
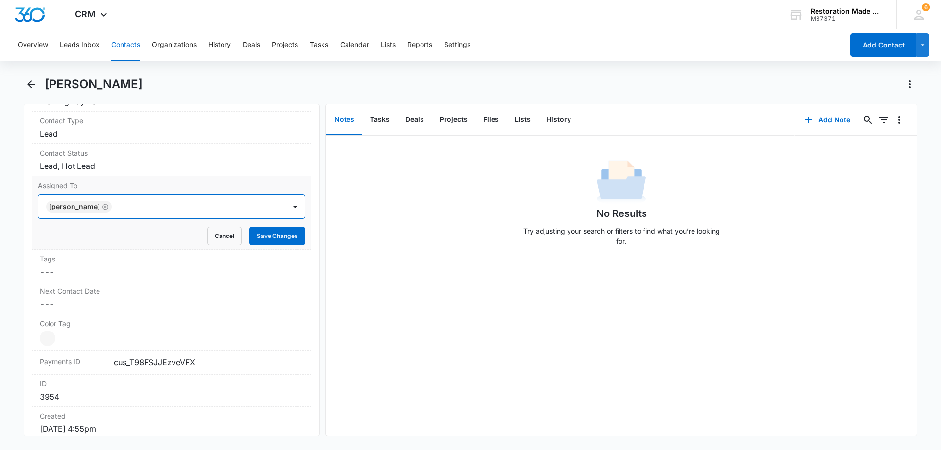
click at [146, 208] on div at bounding box center [194, 207] width 158 height 14
click at [259, 234] on button "Save Changes" at bounding box center [277, 236] width 56 height 19
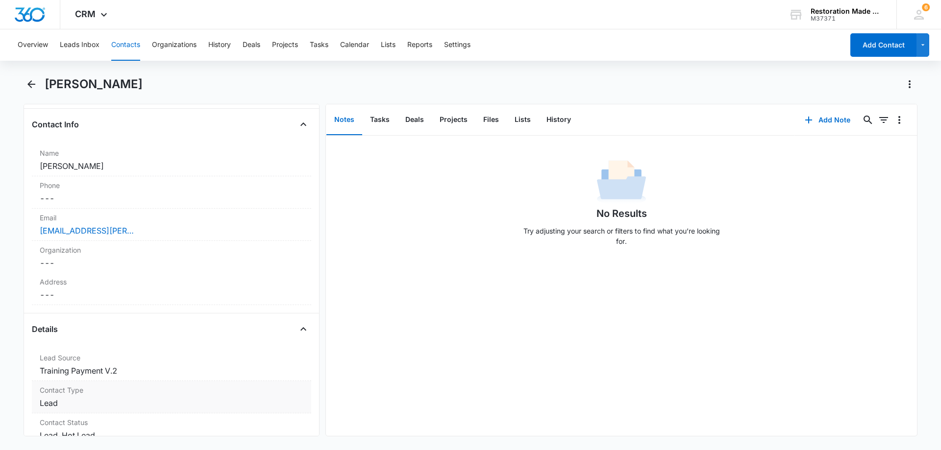
scroll to position [129, 0]
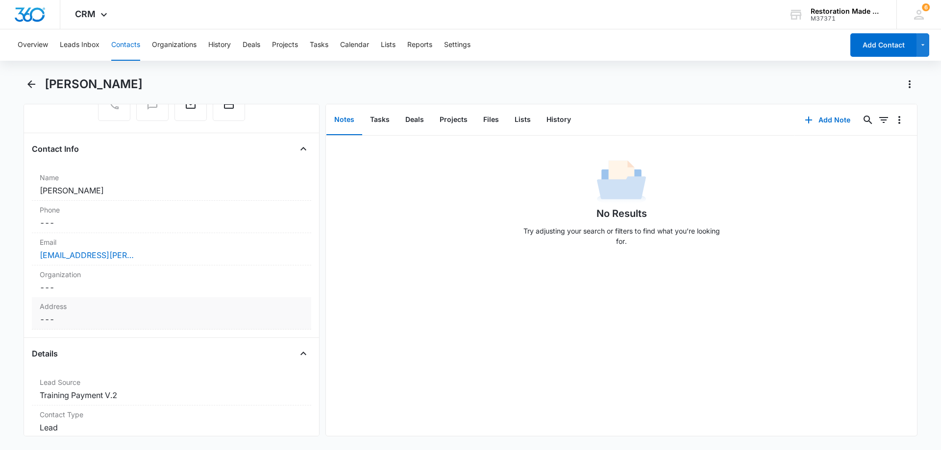
click at [120, 321] on dd "Cancel Save Changes ---" at bounding box center [172, 320] width 264 height 12
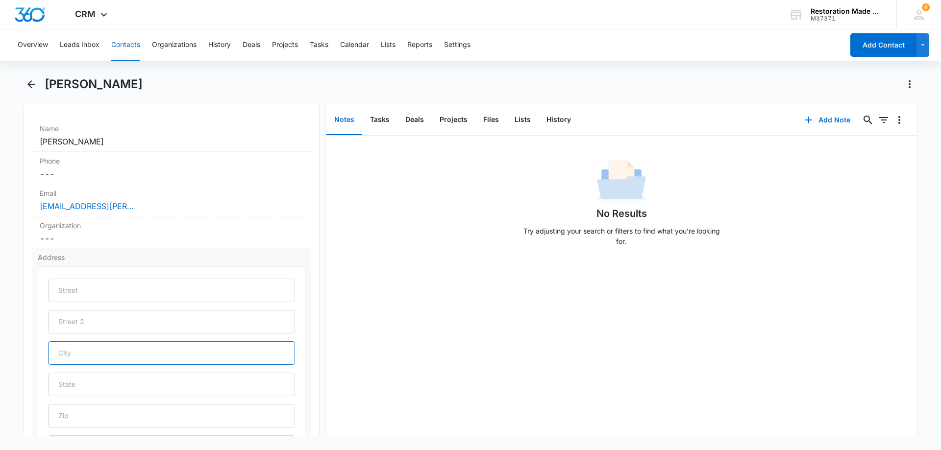
click at [132, 353] on input "text" at bounding box center [171, 354] width 247 height 24
type input "[GEOGRAPHIC_DATA]"
type input "[US_STATE]"
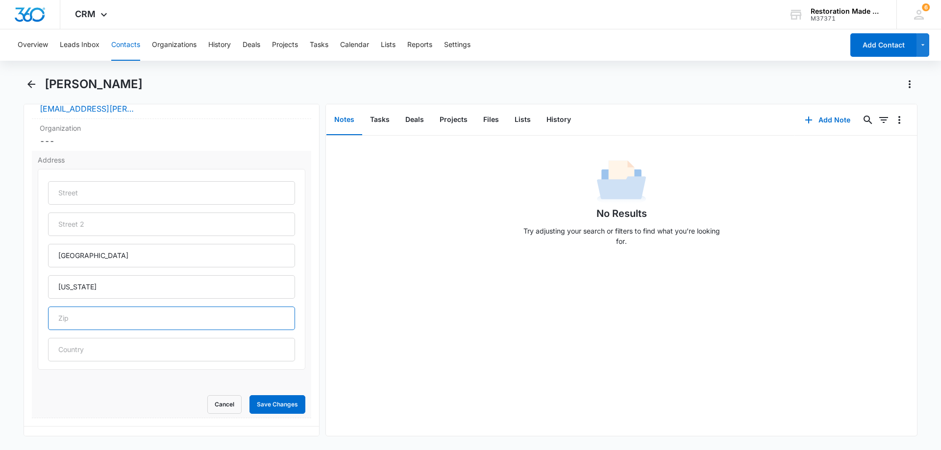
scroll to position [276, 0]
click at [264, 401] on button "Save Changes" at bounding box center [277, 404] width 56 height 19
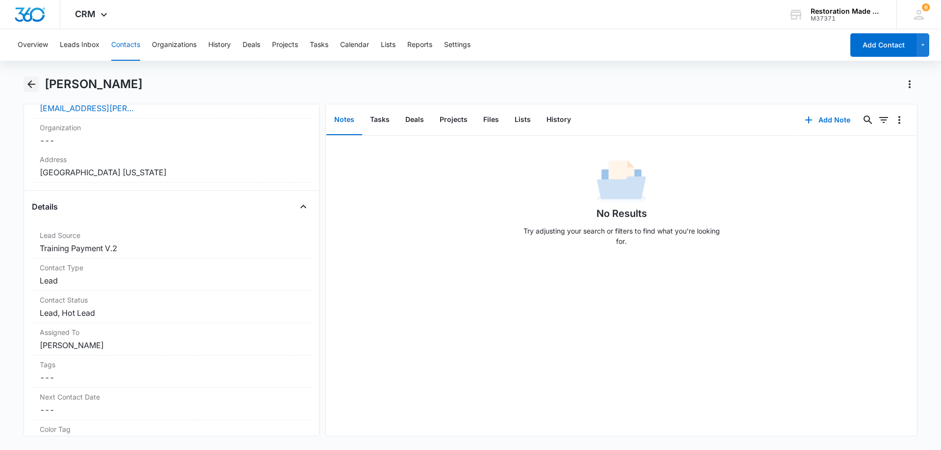
click at [33, 83] on icon "Back" at bounding box center [31, 84] width 12 height 12
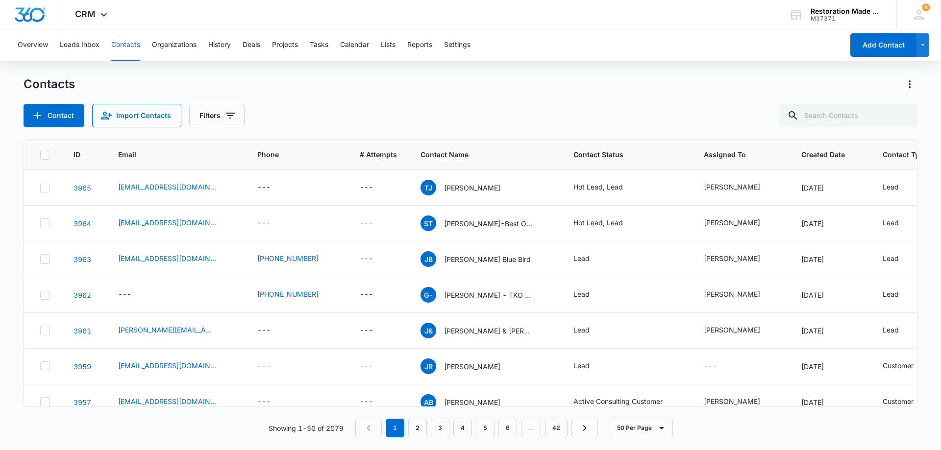
scroll to position [245, 0]
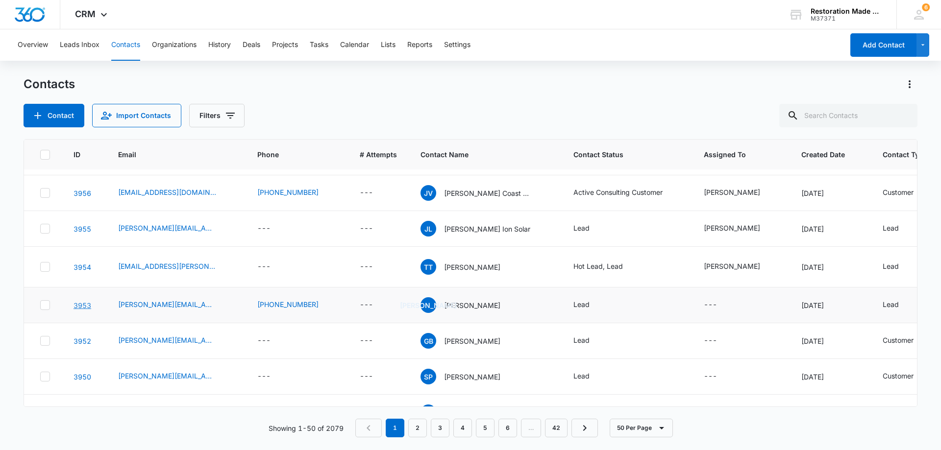
click at [83, 305] on link "3953" at bounding box center [83, 305] width 18 height 8
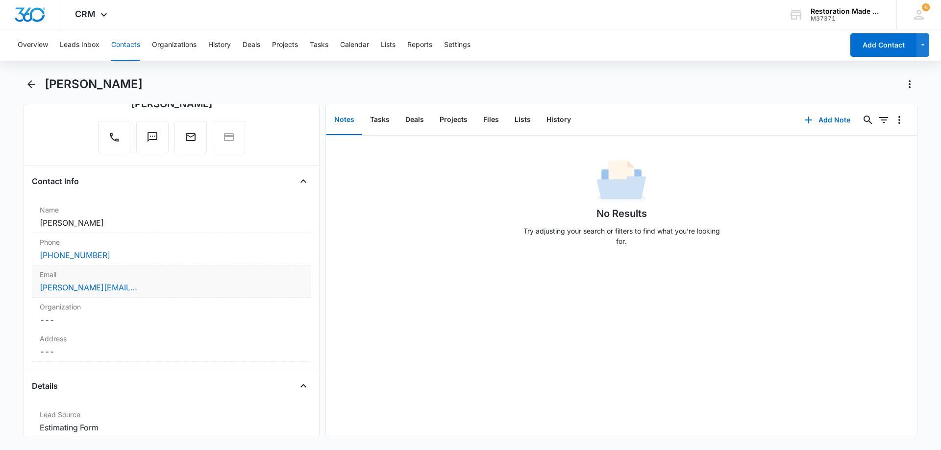
scroll to position [79, 0]
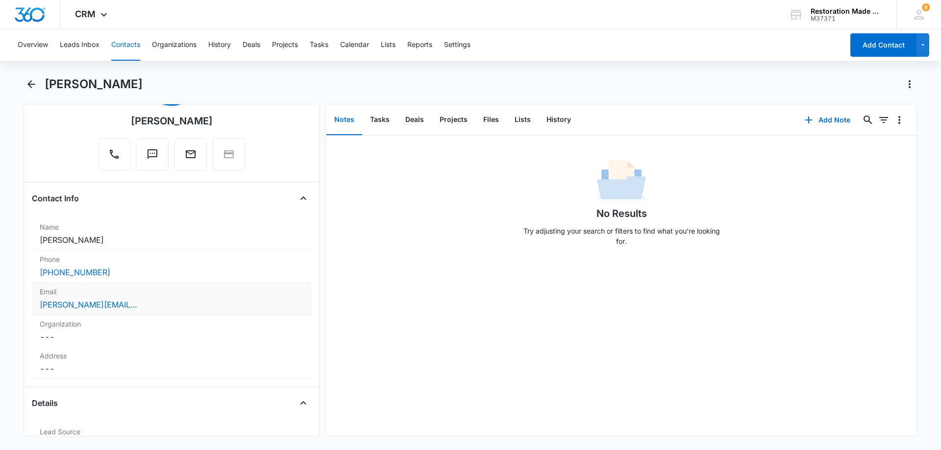
click at [168, 303] on div "[PERSON_NAME][EMAIL_ADDRESS][DOMAIN_NAME]" at bounding box center [172, 305] width 264 height 12
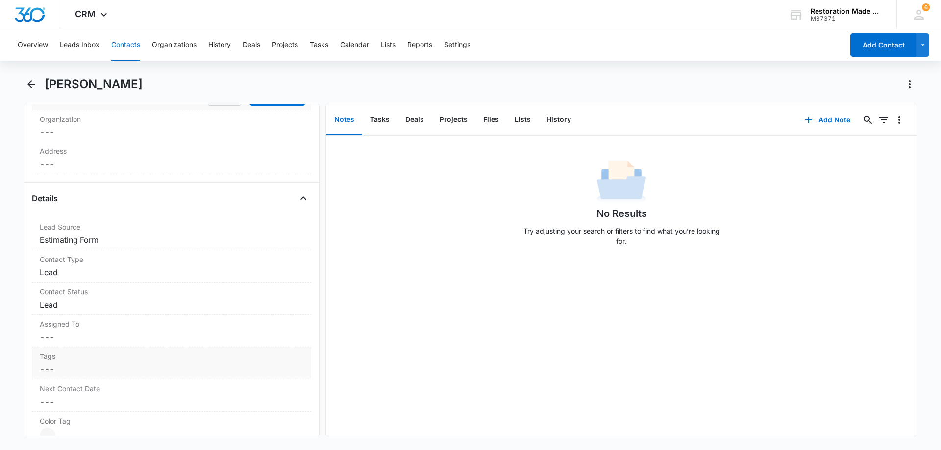
scroll to position [422, 0]
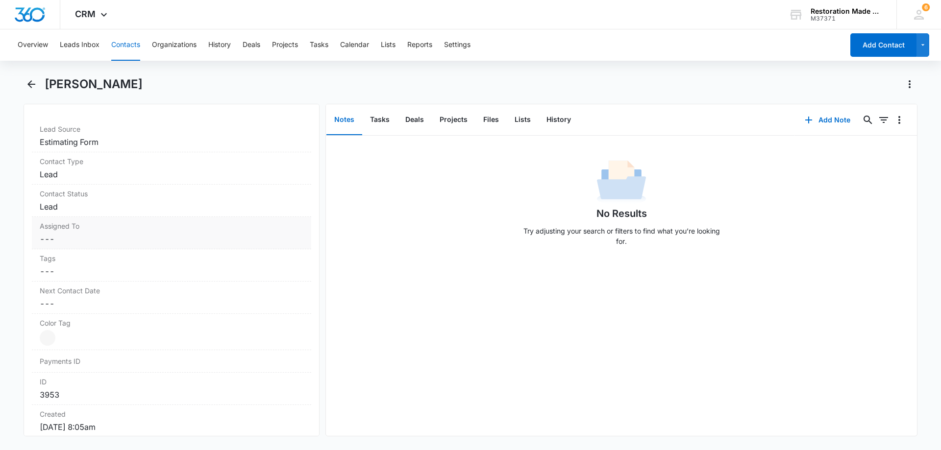
click at [165, 239] on dd "Cancel Save Changes ---" at bounding box center [172, 239] width 264 height 12
click at [139, 247] on div at bounding box center [159, 248] width 225 height 14
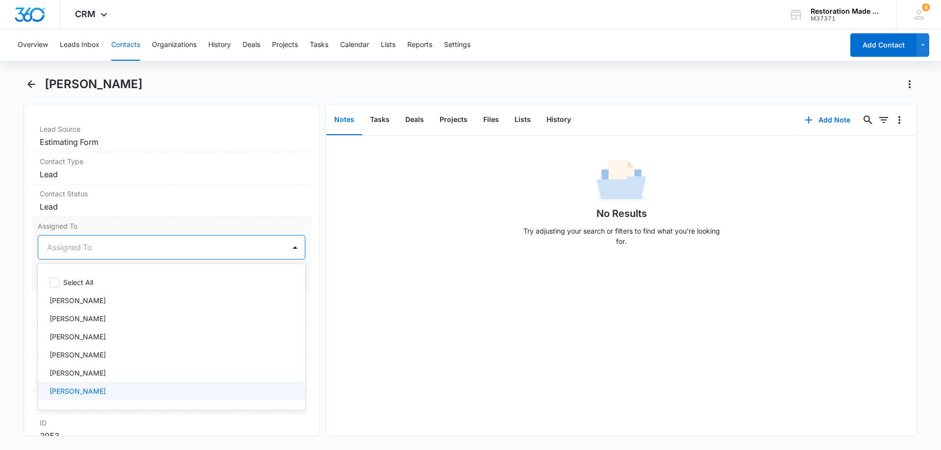
click at [77, 391] on p "[PERSON_NAME]" at bounding box center [77, 391] width 56 height 10
click at [171, 239] on div "[PERSON_NAME]" at bounding box center [161, 248] width 247 height 24
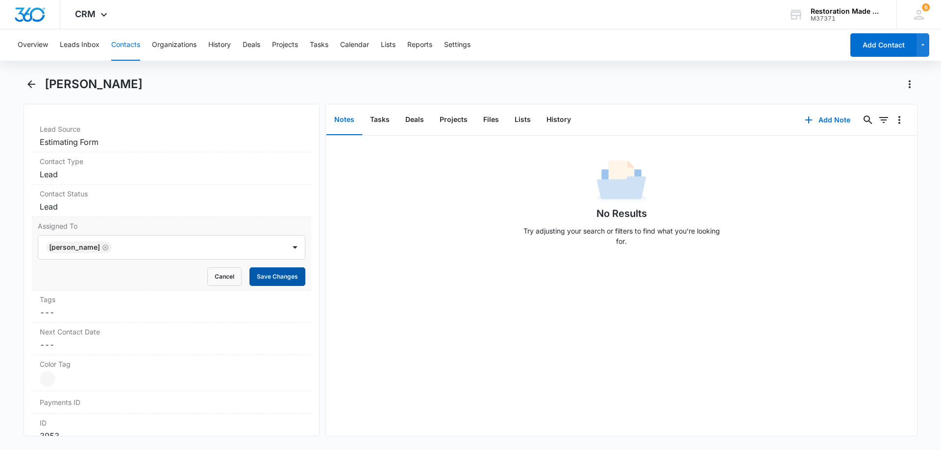
click at [274, 281] on button "Save Changes" at bounding box center [277, 277] width 56 height 19
click at [831, 121] on button "Add Note" at bounding box center [827, 120] width 65 height 24
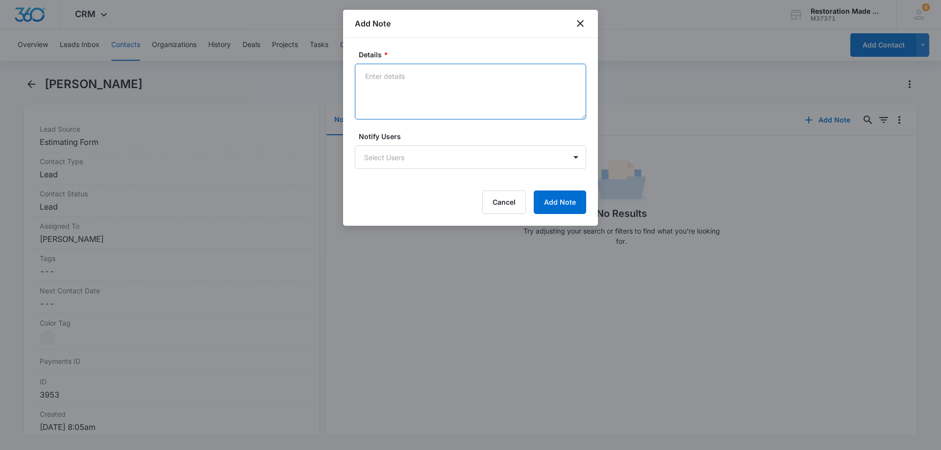
click at [489, 100] on textarea "Details *" at bounding box center [470, 92] width 231 height 56
type textarea "LM and email"
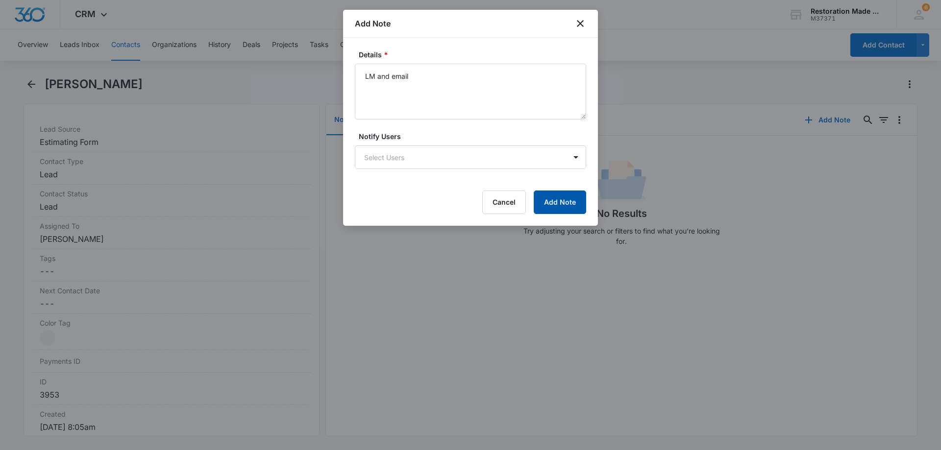
click at [552, 202] on button "Add Note" at bounding box center [560, 203] width 52 height 24
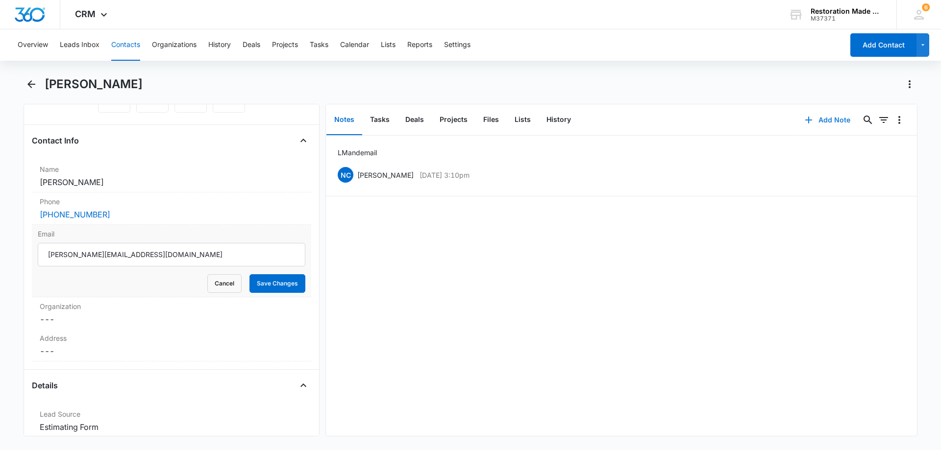
scroll to position [128, 0]
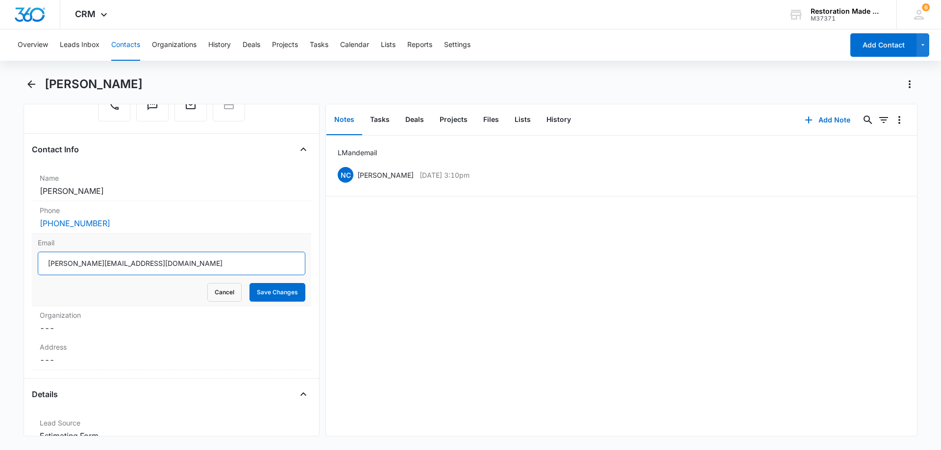
drag, startPoint x: 191, startPoint y: 262, endPoint x: 36, endPoint y: 258, distance: 154.4
click at [36, 258] on div "Email [PERSON_NAME][EMAIL_ADDRESS][DOMAIN_NAME] Cancel Save Changes" at bounding box center [171, 270] width 279 height 73
click at [283, 294] on button "Save Changes" at bounding box center [277, 292] width 56 height 19
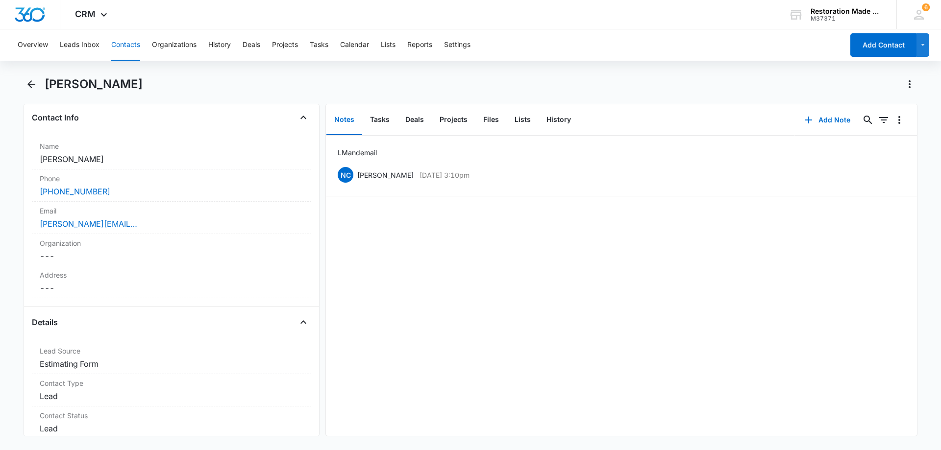
scroll to position [177, 0]
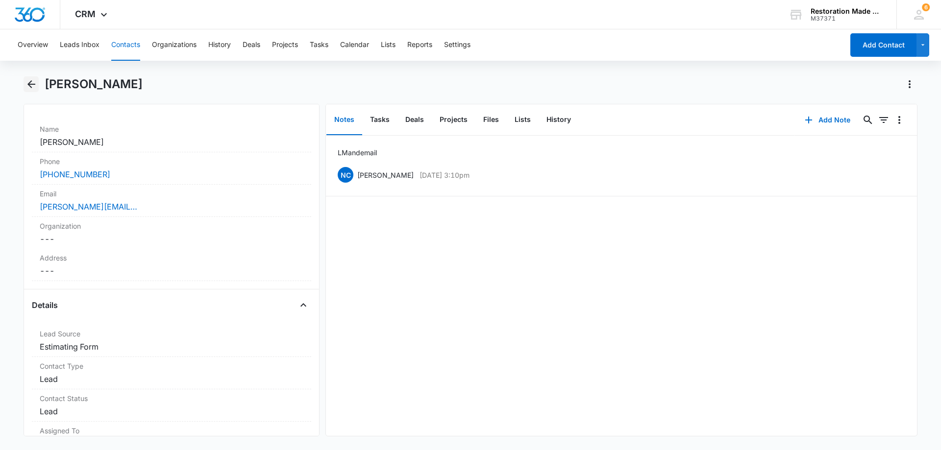
click at [32, 88] on icon "Back" at bounding box center [31, 84] width 12 height 12
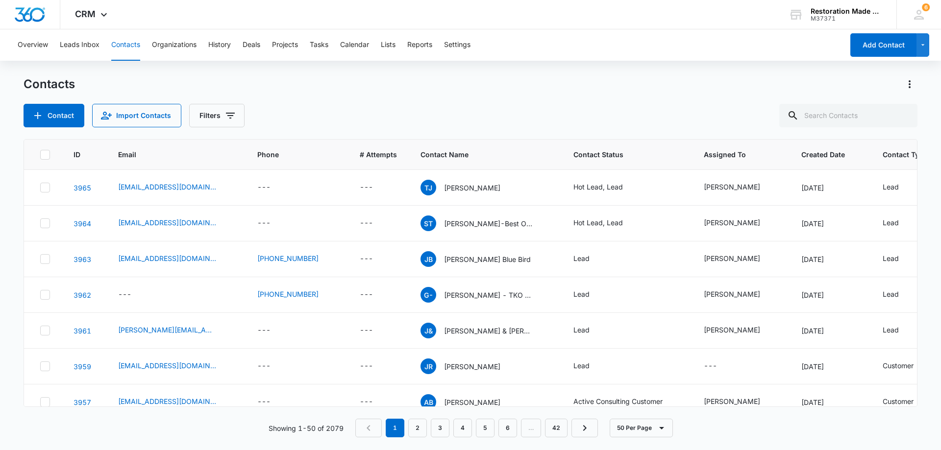
scroll to position [245, 0]
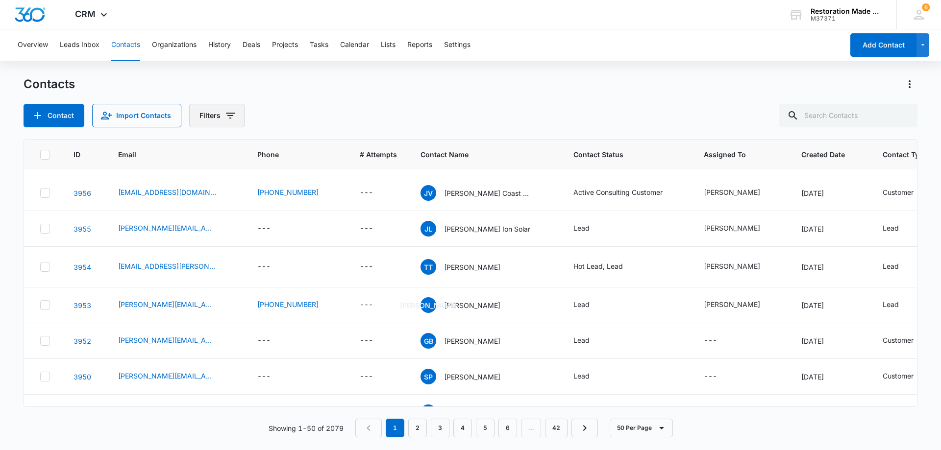
click at [231, 118] on icon "Filters" at bounding box center [230, 116] width 12 height 12
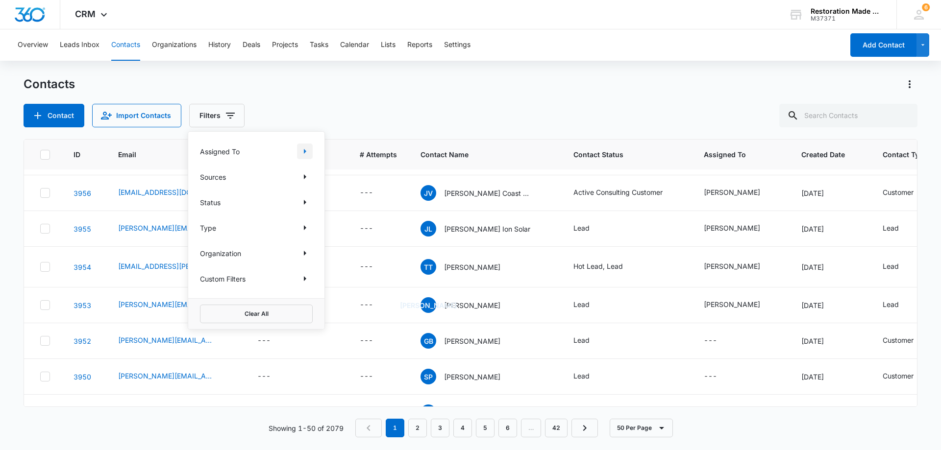
click at [308, 151] on icon "Show Assigned To filters" at bounding box center [305, 152] width 12 height 12
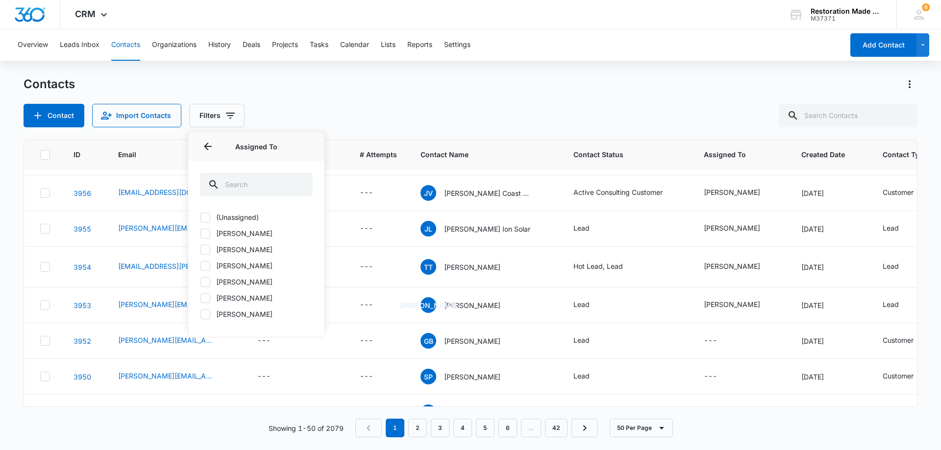
click at [233, 267] on label "[PERSON_NAME]" at bounding box center [256, 266] width 113 height 10
click at [200, 266] on input "[PERSON_NAME]" at bounding box center [200, 266] width 0 height 0
checkbox input "true"
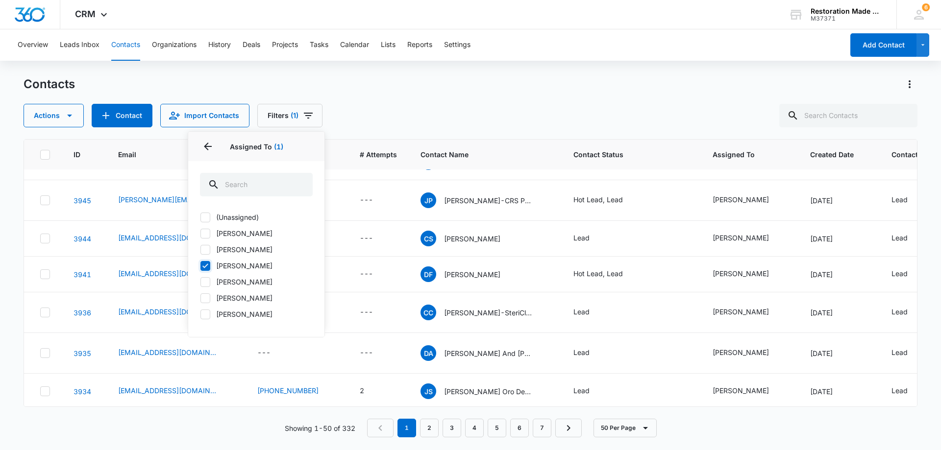
scroll to position [0, 0]
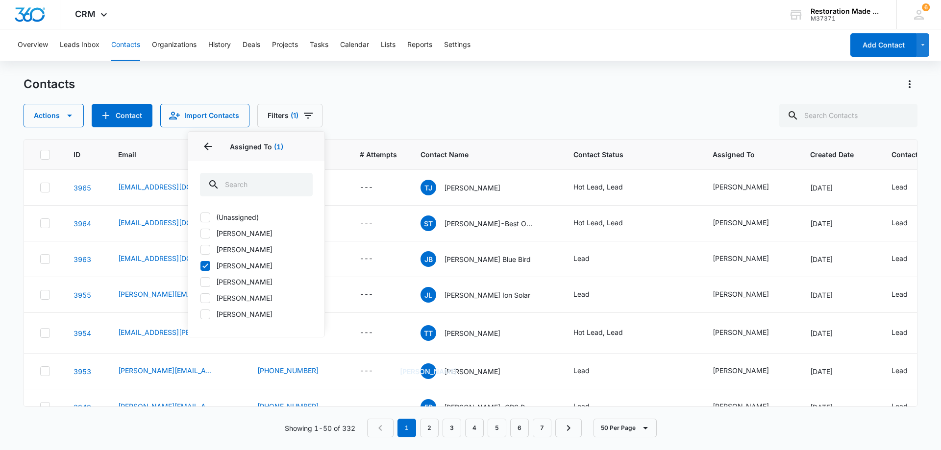
click at [388, 89] on div "Contacts" at bounding box center [471, 84] width 894 height 16
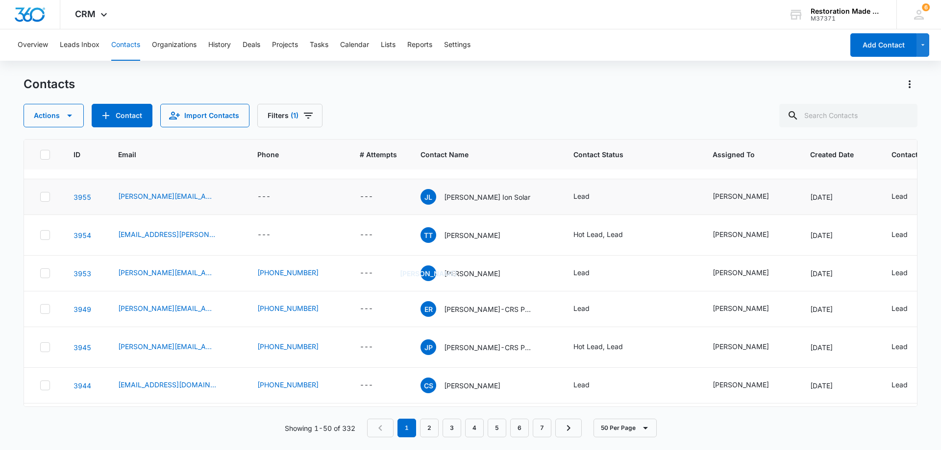
scroll to position [147, 0]
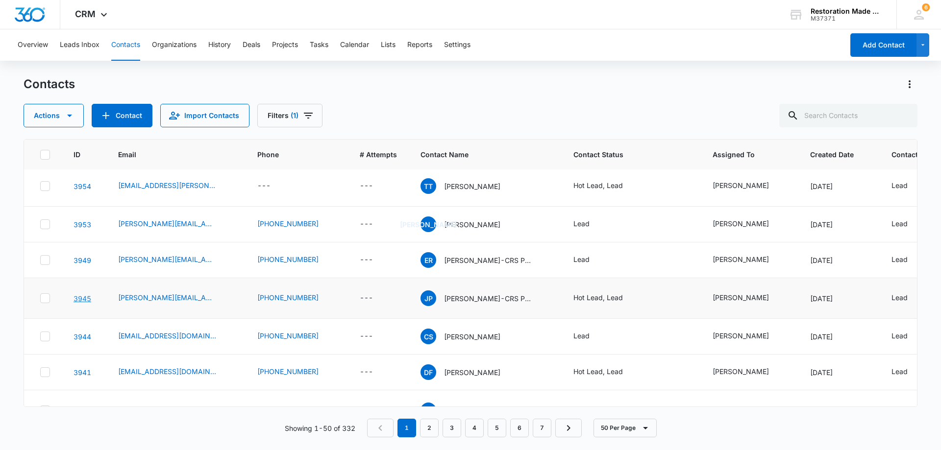
click at [82, 296] on link "3945" at bounding box center [83, 299] width 18 height 8
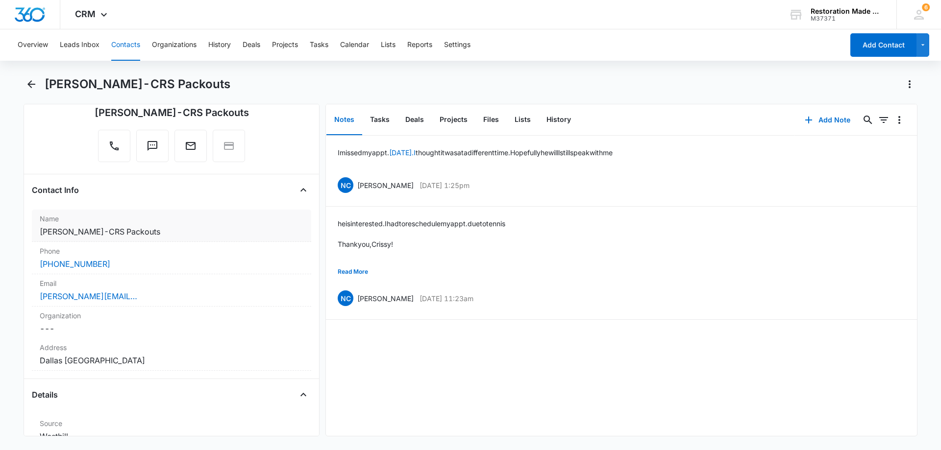
scroll to position [98, 0]
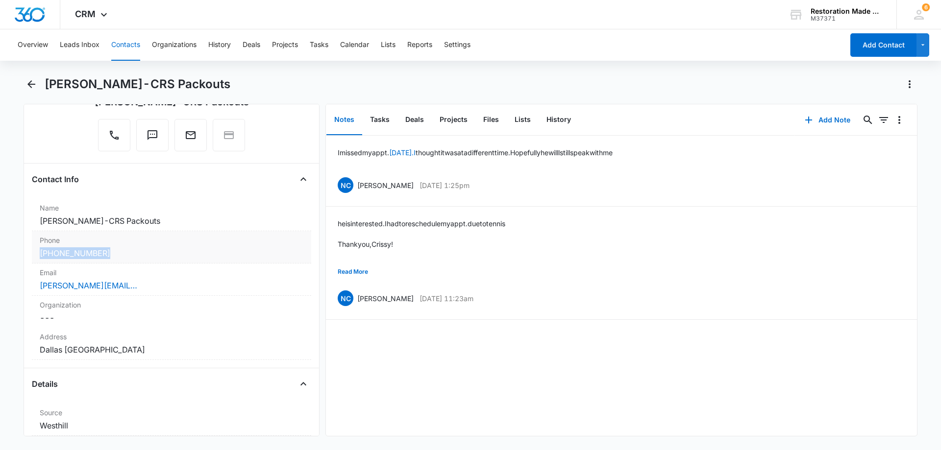
drag, startPoint x: 139, startPoint y: 251, endPoint x: 32, endPoint y: 255, distance: 106.4
click at [32, 255] on div "Phone Cancel Save Changes [PHONE_NUMBER]" at bounding box center [171, 247] width 279 height 32
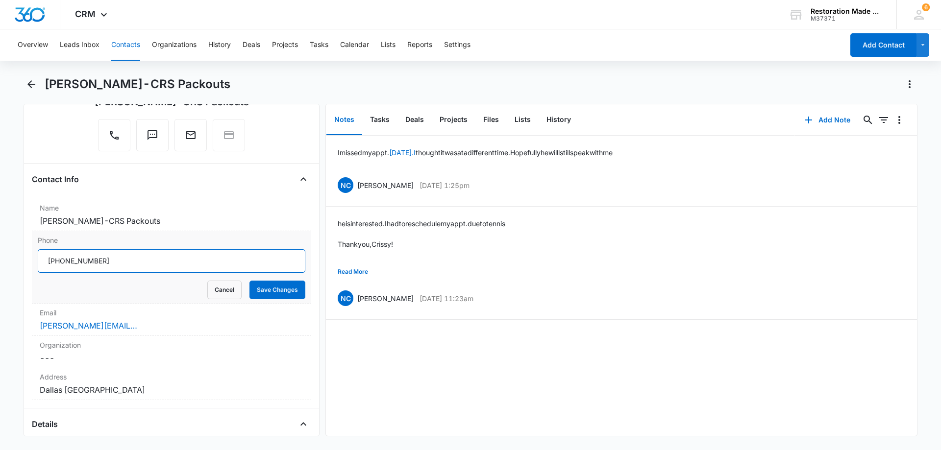
drag, startPoint x: 116, startPoint y: 262, endPoint x: 40, endPoint y: 263, distance: 76.0
click at [40, 263] on input "Phone" at bounding box center [172, 261] width 268 height 24
click at [35, 81] on icon "Back" at bounding box center [31, 84] width 12 height 12
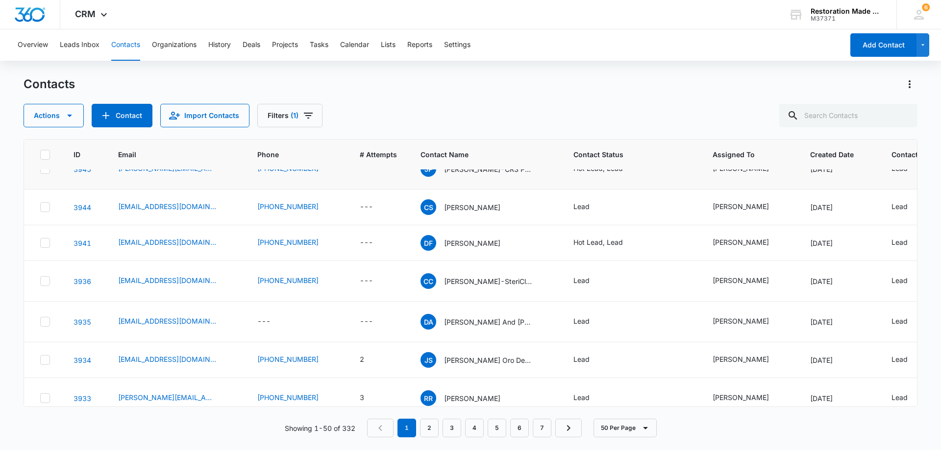
scroll to position [294, 0]
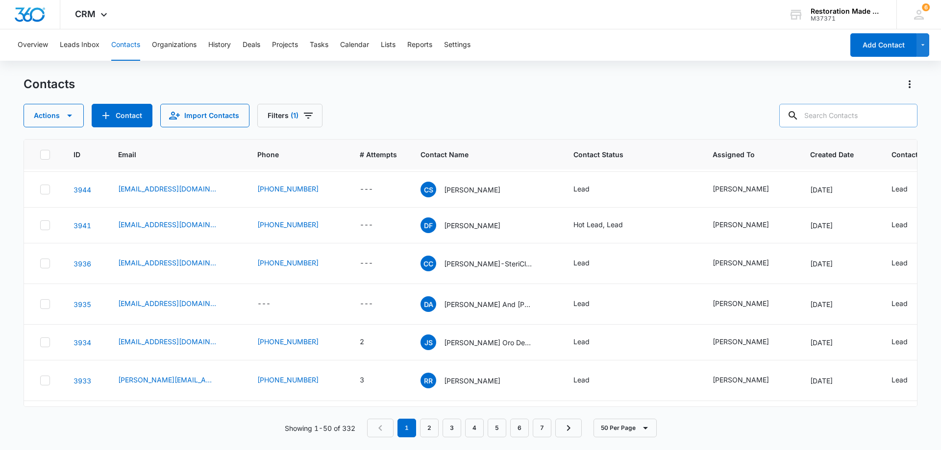
click at [846, 118] on input "text" at bounding box center [848, 116] width 138 height 24
type input "[PERSON_NAME]"
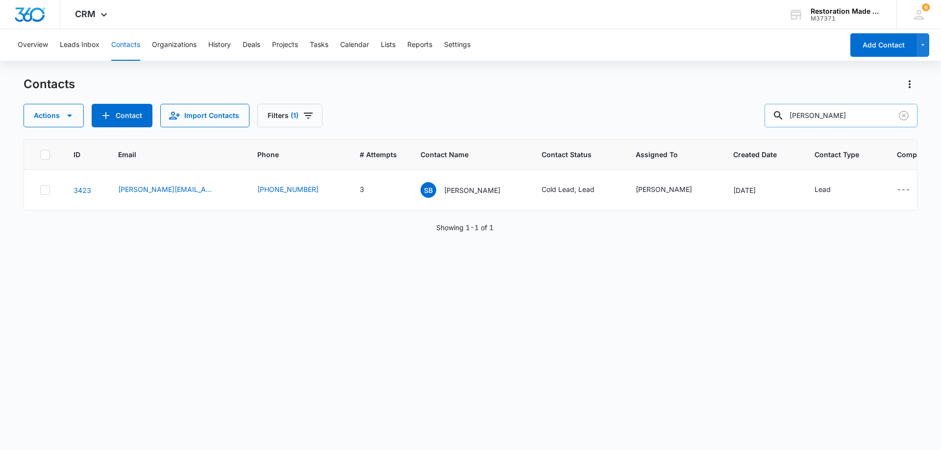
scroll to position [0, 0]
click at [86, 190] on link "3423" at bounding box center [83, 190] width 18 height 8
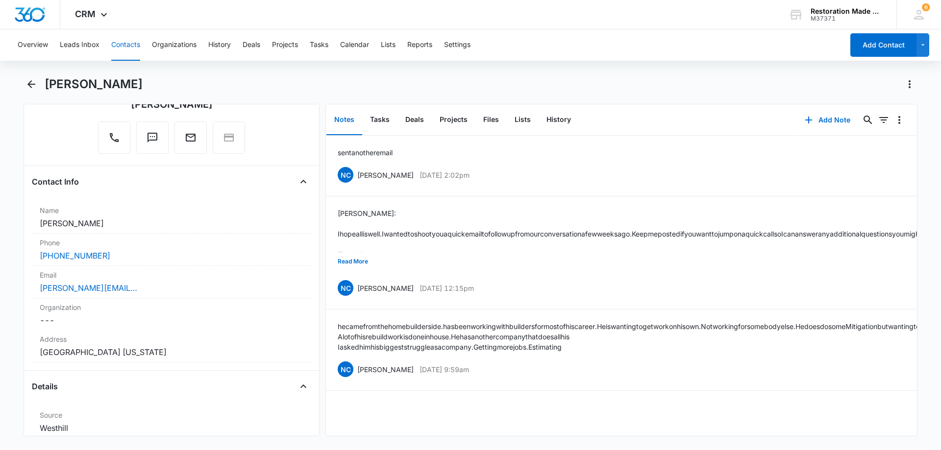
scroll to position [98, 0]
click at [202, 281] on div "[PERSON_NAME][EMAIL_ADDRESS][DOMAIN_NAME]" at bounding box center [172, 286] width 264 height 12
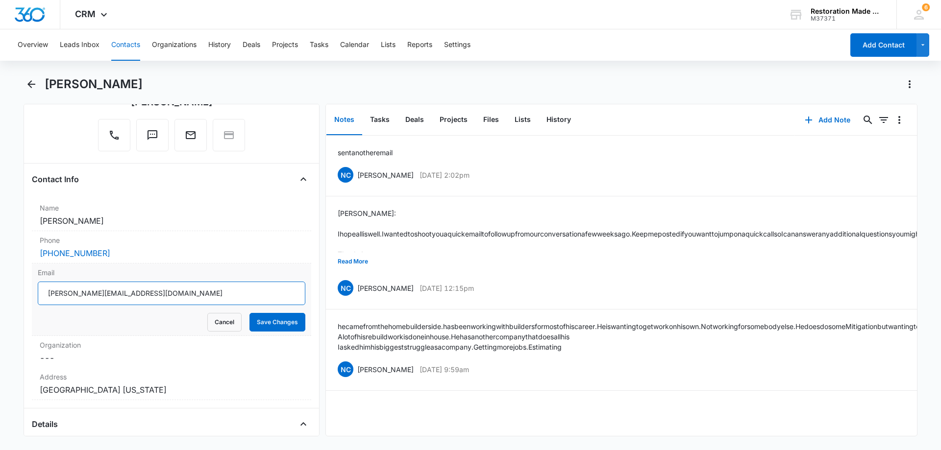
drag, startPoint x: 178, startPoint y: 295, endPoint x: 47, endPoint y: 294, distance: 130.9
click at [47, 294] on input "[PERSON_NAME][EMAIL_ADDRESS][DOMAIN_NAME]" at bounding box center [172, 294] width 268 height 24
click at [827, 121] on button "Add Note" at bounding box center [827, 120] width 65 height 24
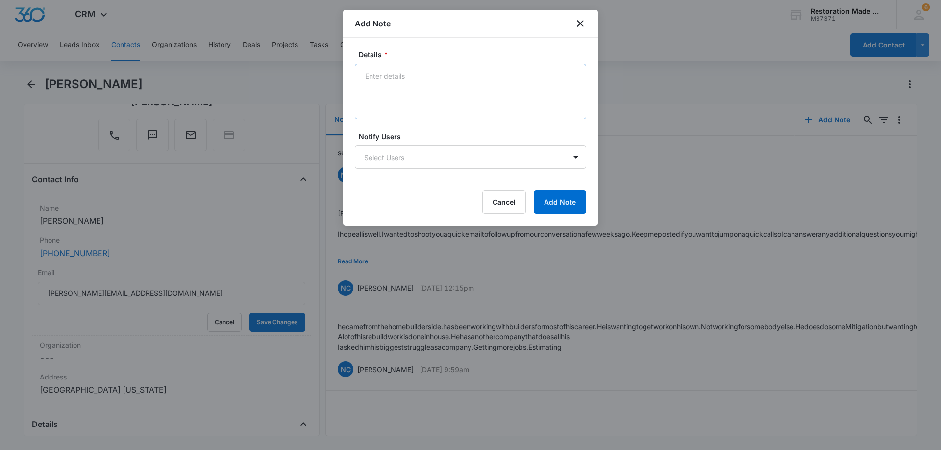
click at [454, 92] on textarea "Details *" at bounding box center [470, 92] width 231 height 56
paste textarea "[PERSON_NAME]: I wanted to check in and see if you were still interested in att…"
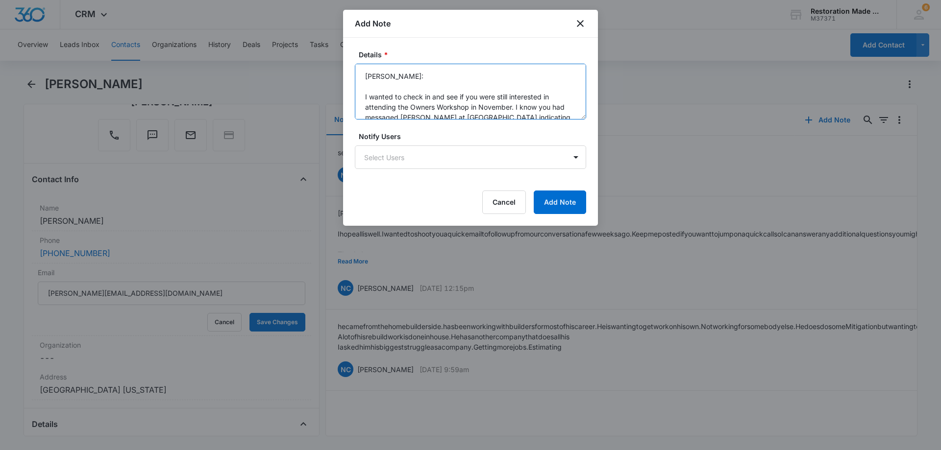
scroll to position [33, 0]
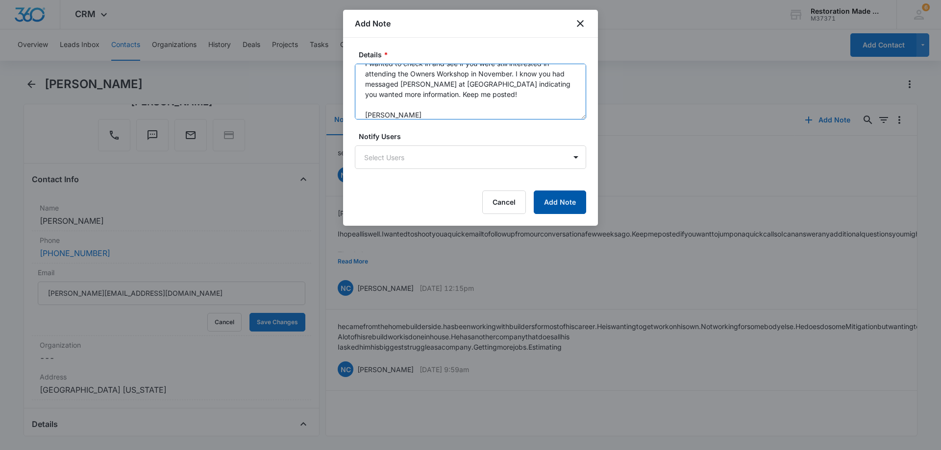
type textarea "[PERSON_NAME]: I wanted to check in and see if you were still interested in att…"
click at [567, 204] on button "Add Note" at bounding box center [560, 203] width 52 height 24
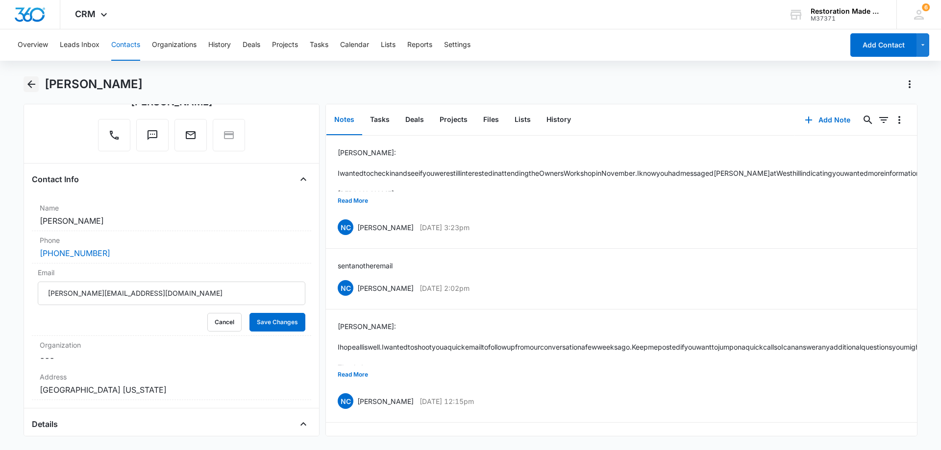
click at [33, 82] on icon "Back" at bounding box center [31, 84] width 12 height 12
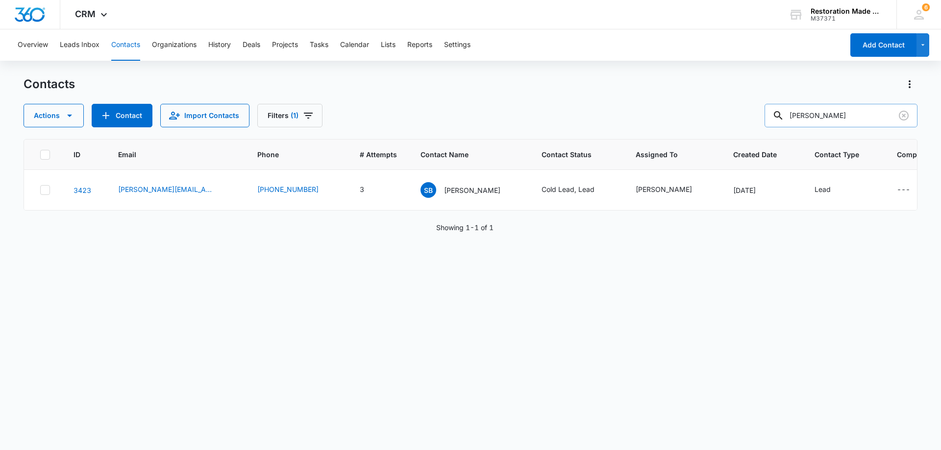
click at [845, 116] on input "[PERSON_NAME]" at bounding box center [840, 116] width 153 height 24
type input "b"
type input "[PERSON_NAME]"
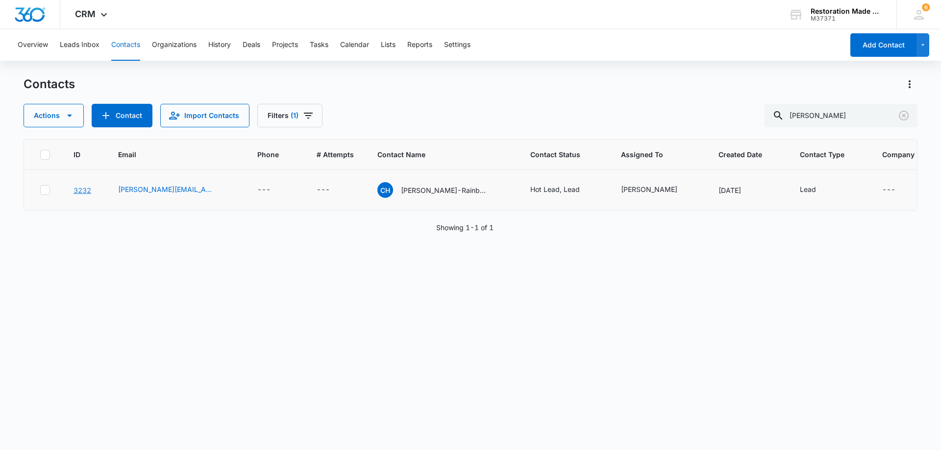
click at [81, 189] on link "3232" at bounding box center [83, 190] width 18 height 8
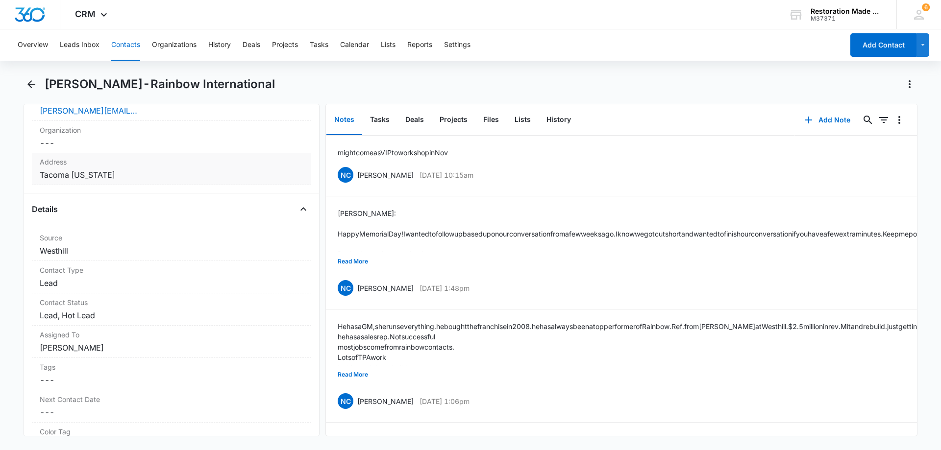
scroll to position [147, 0]
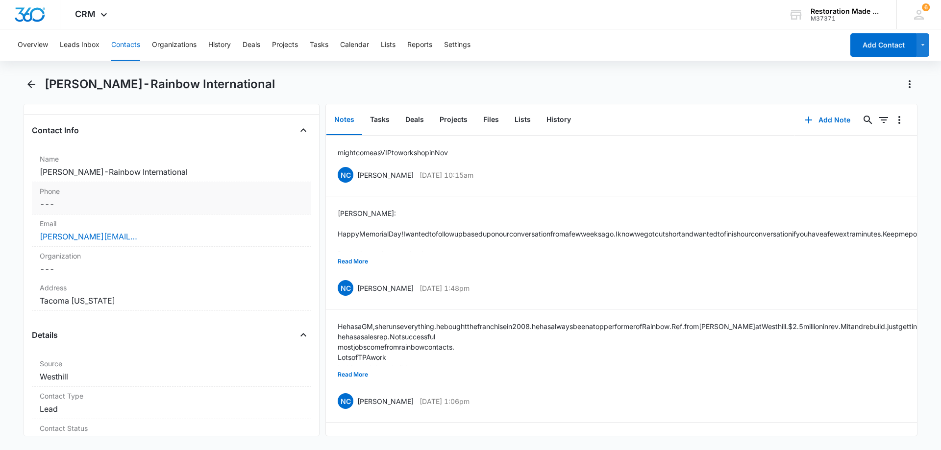
click at [146, 200] on dd "Cancel Save Changes ---" at bounding box center [172, 204] width 264 height 12
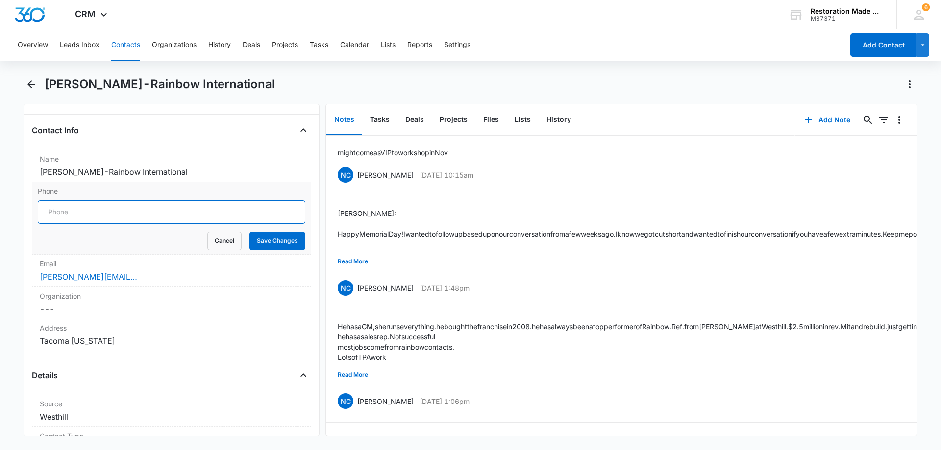
click at [113, 214] on input "Phone" at bounding box center [172, 212] width 268 height 24
paste input "[PHONE_NUMBER]"
type input "[PHONE_NUMBER]"
click at [277, 240] on button "Save Changes" at bounding box center [277, 241] width 56 height 19
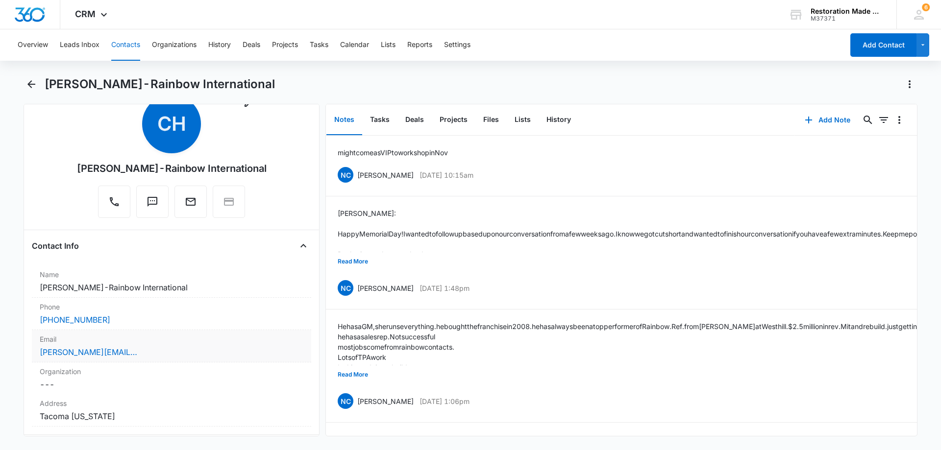
scroll to position [49, 0]
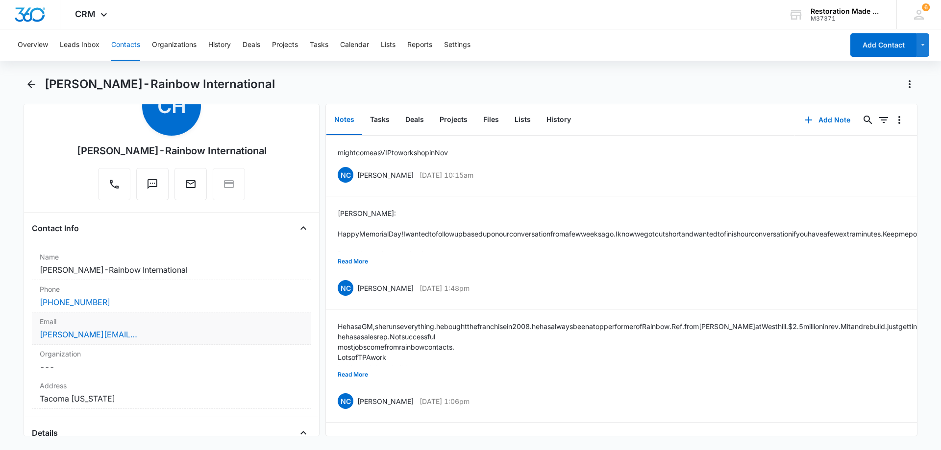
click at [179, 335] on div "[PERSON_NAME][EMAIL_ADDRESS][DOMAIN_NAME]" at bounding box center [172, 335] width 264 height 12
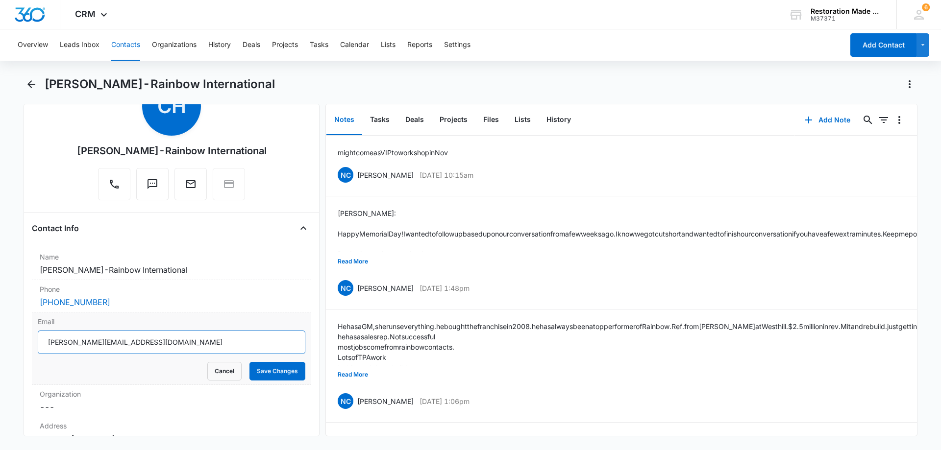
drag, startPoint x: 118, startPoint y: 345, endPoint x: 42, endPoint y: 342, distance: 76.0
click at [42, 342] on input "[PERSON_NAME][EMAIL_ADDRESS][DOMAIN_NAME]" at bounding box center [172, 343] width 268 height 24
click at [826, 121] on button "Add Note" at bounding box center [827, 120] width 65 height 24
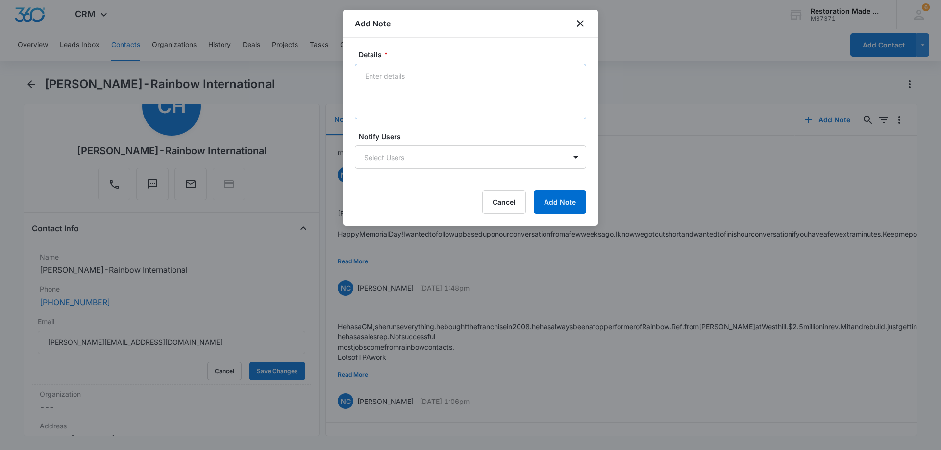
click at [459, 91] on textarea "Details *" at bounding box center [470, 92] width 231 height 56
paste textarea "[PERSON_NAME]: I hope all is well. I know [PERSON_NAME] at [PERSON_NAME] had se…"
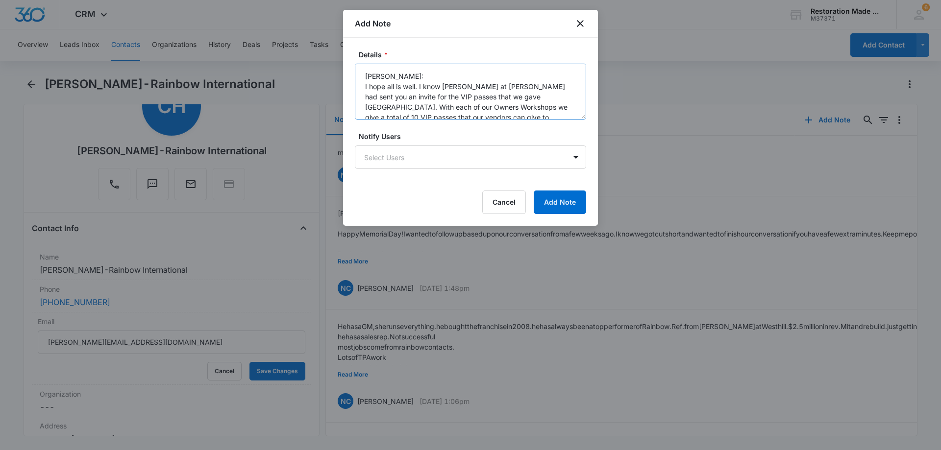
scroll to position [44, 0]
type textarea "[PERSON_NAME]: I hope all is well. I know [PERSON_NAME] at [PERSON_NAME] had se…"
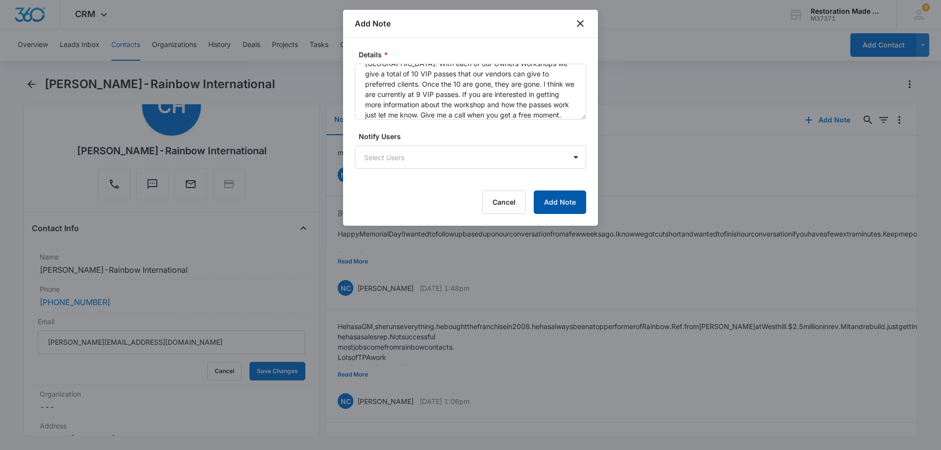
click at [561, 203] on button "Add Note" at bounding box center [560, 203] width 52 height 24
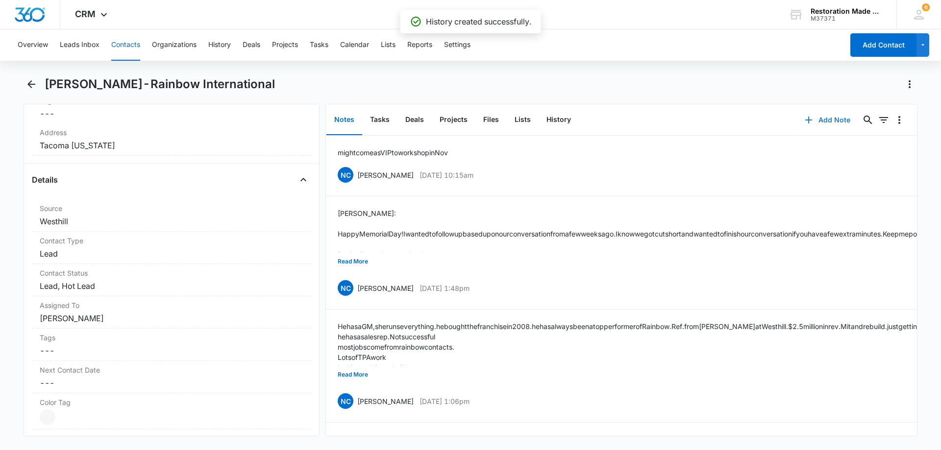
scroll to position [343, 0]
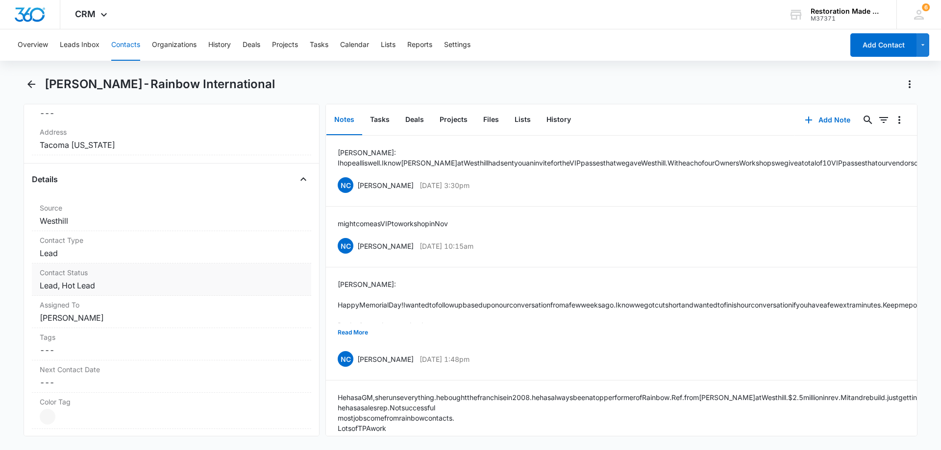
click at [167, 289] on dd "Cancel Save Changes Lead, Hot Lead" at bounding box center [172, 286] width 264 height 12
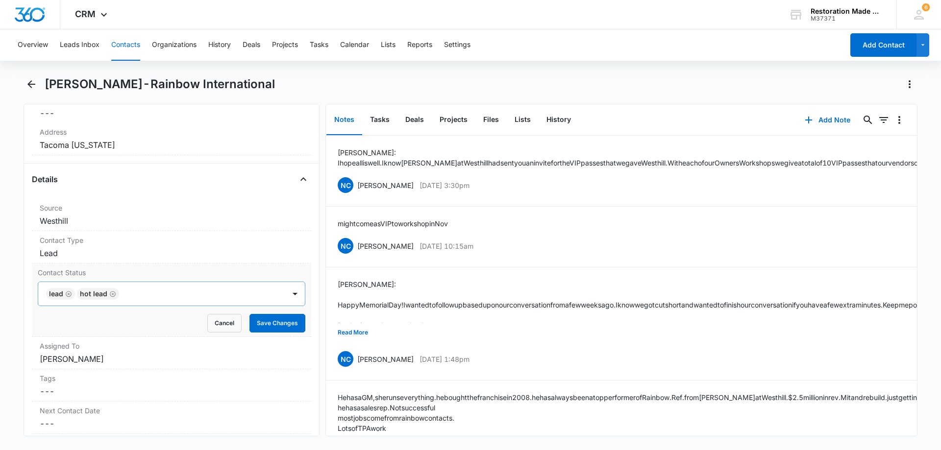
click at [112, 295] on icon "Remove Hot Lead" at bounding box center [113, 294] width 6 height 6
click at [260, 324] on button "Save Changes" at bounding box center [277, 323] width 56 height 19
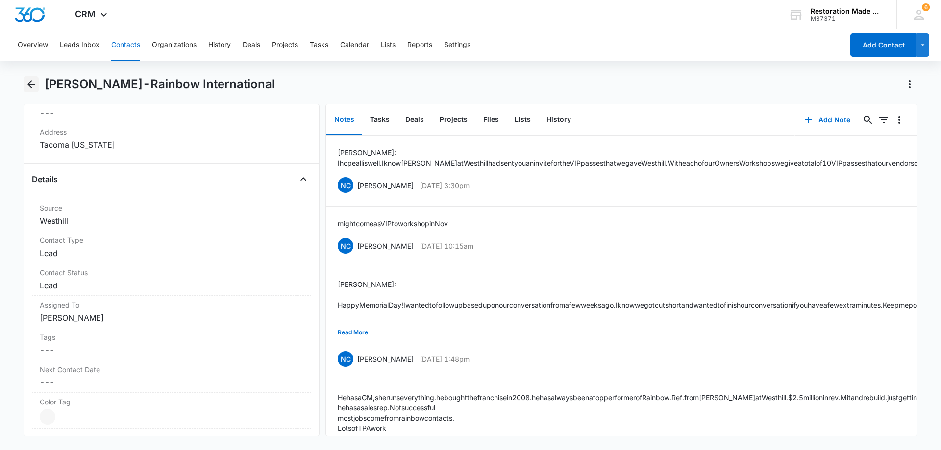
click at [34, 83] on icon "Back" at bounding box center [31, 84] width 12 height 12
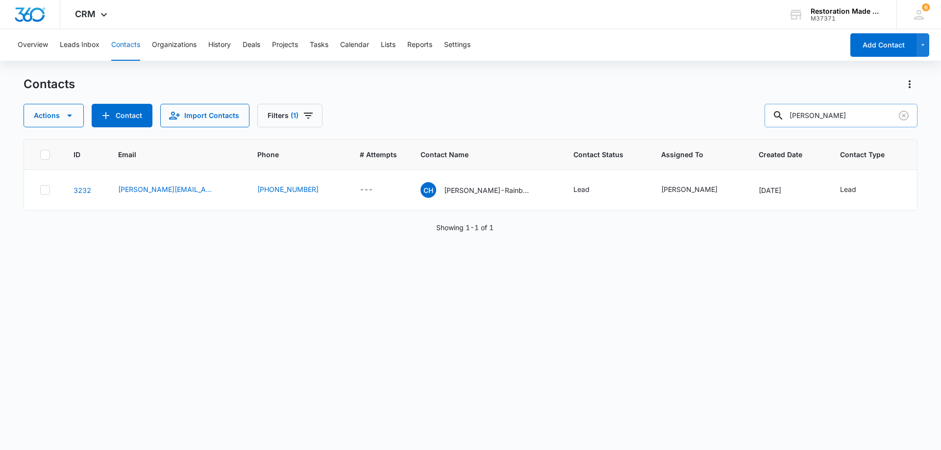
click at [843, 116] on input "[PERSON_NAME]" at bounding box center [840, 116] width 153 height 24
type input "h"
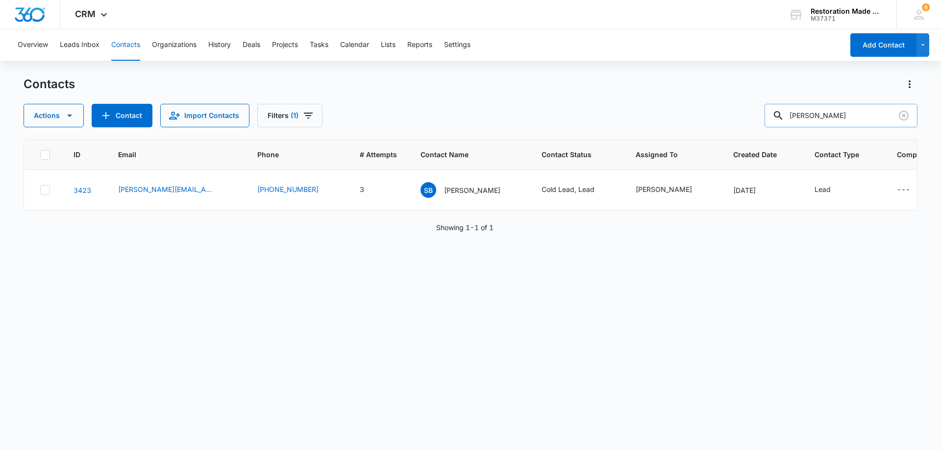
click at [827, 119] on input "[PERSON_NAME]" at bounding box center [840, 116] width 153 height 24
type input "[PERSON_NAME]"
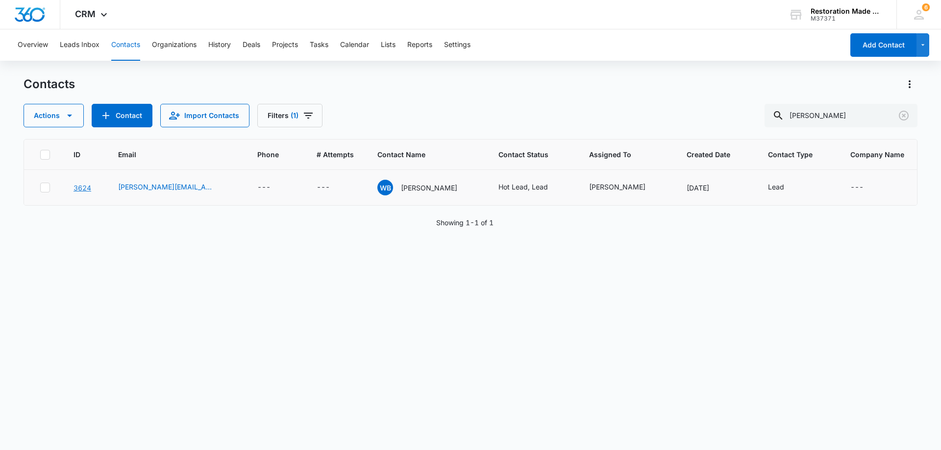
click at [86, 187] on link "3624" at bounding box center [83, 188] width 18 height 8
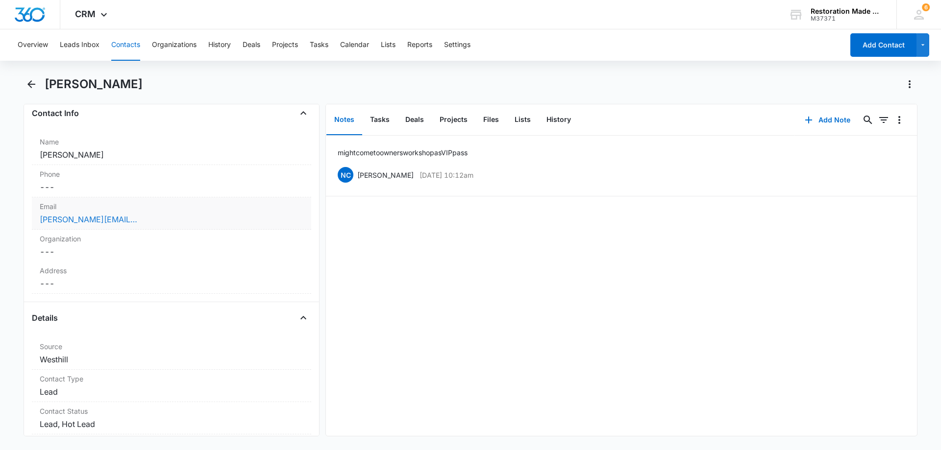
scroll to position [147, 0]
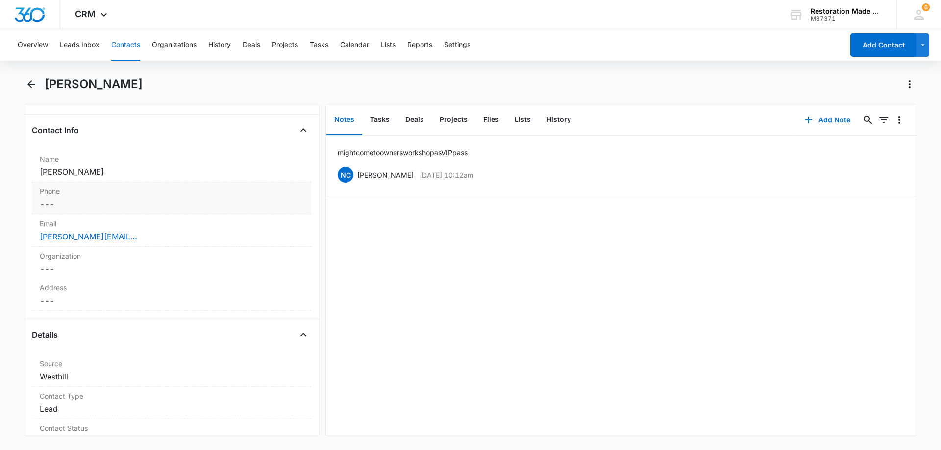
click at [129, 198] on div "Phone Cancel Save Changes ---" at bounding box center [171, 198] width 279 height 32
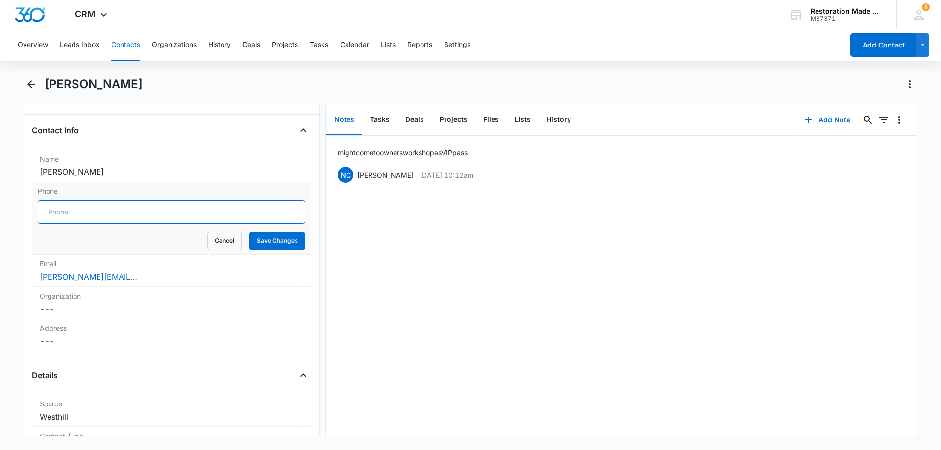
click at [146, 212] on input "Phone" at bounding box center [172, 212] width 268 height 24
paste input "[PHONE_NUMBER]"
type input "[PHONE_NUMBER]"
click at [273, 245] on button "Save Changes" at bounding box center [277, 241] width 56 height 19
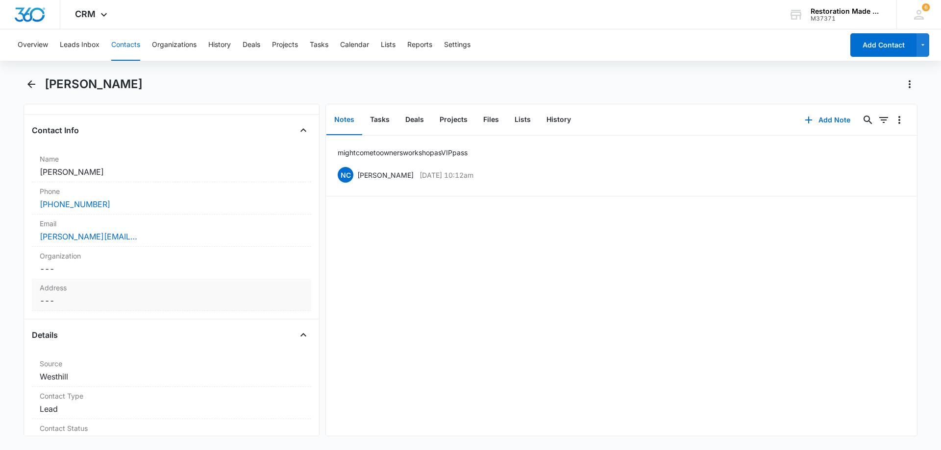
click at [124, 296] on dd "Cancel Save Changes ---" at bounding box center [172, 301] width 264 height 12
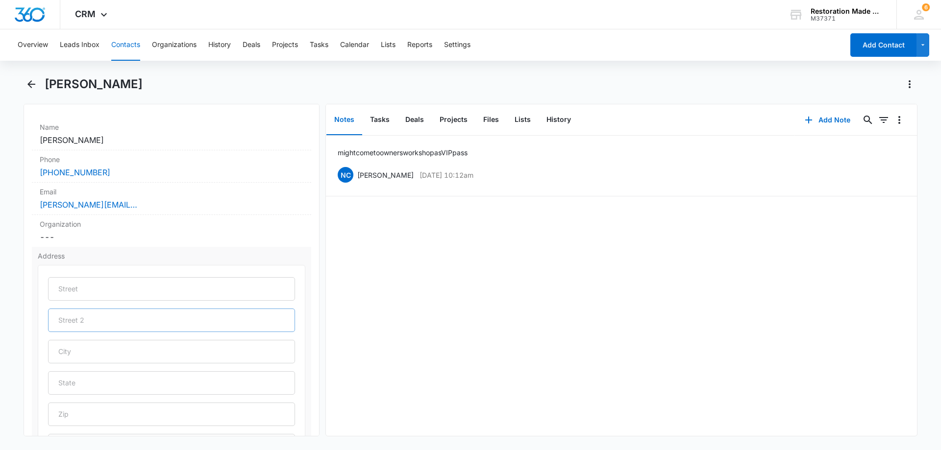
scroll to position [196, 0]
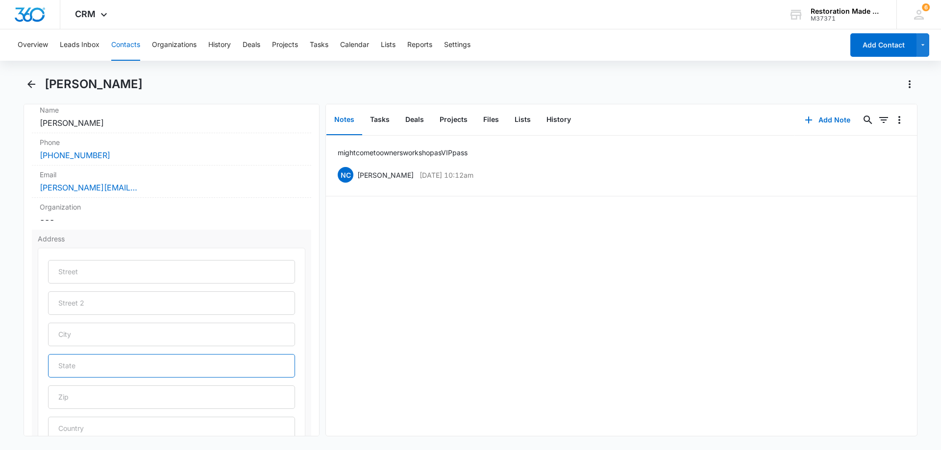
click at [149, 367] on input "text" at bounding box center [171, 366] width 247 height 24
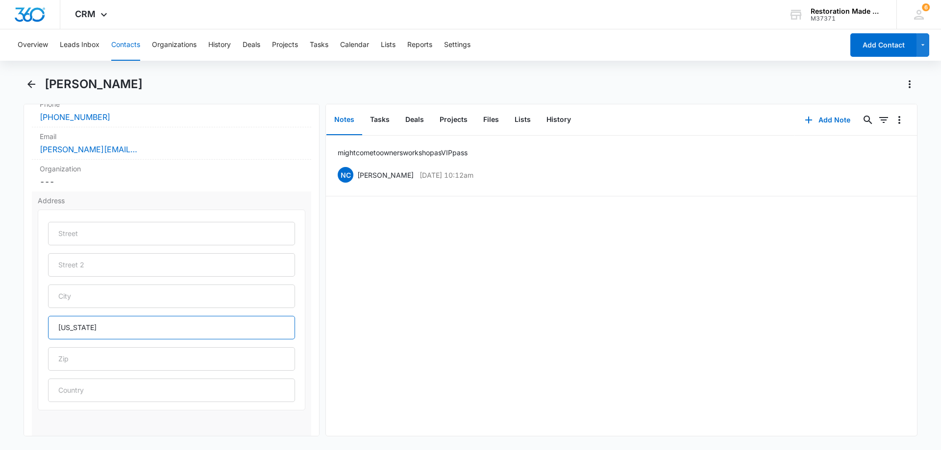
scroll to position [294, 0]
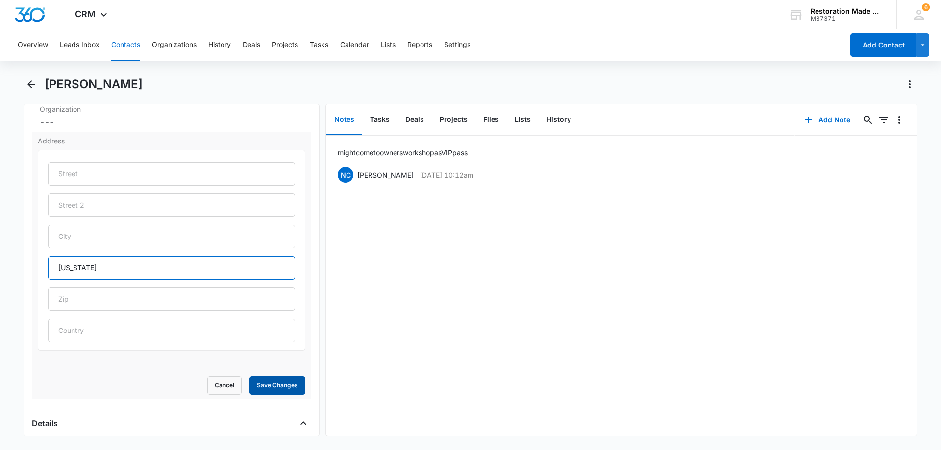
type input "[US_STATE]"
click at [268, 383] on button "Save Changes" at bounding box center [277, 385] width 56 height 19
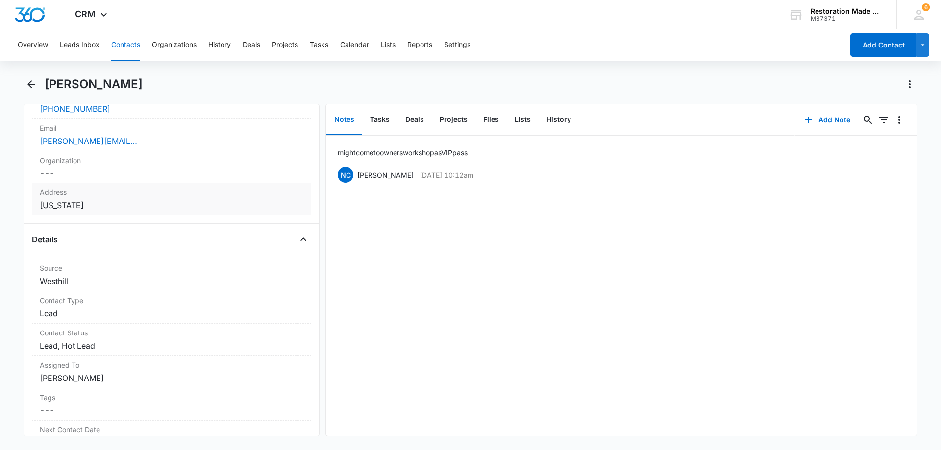
scroll to position [245, 0]
